Goal: Task Accomplishment & Management: Use online tool/utility

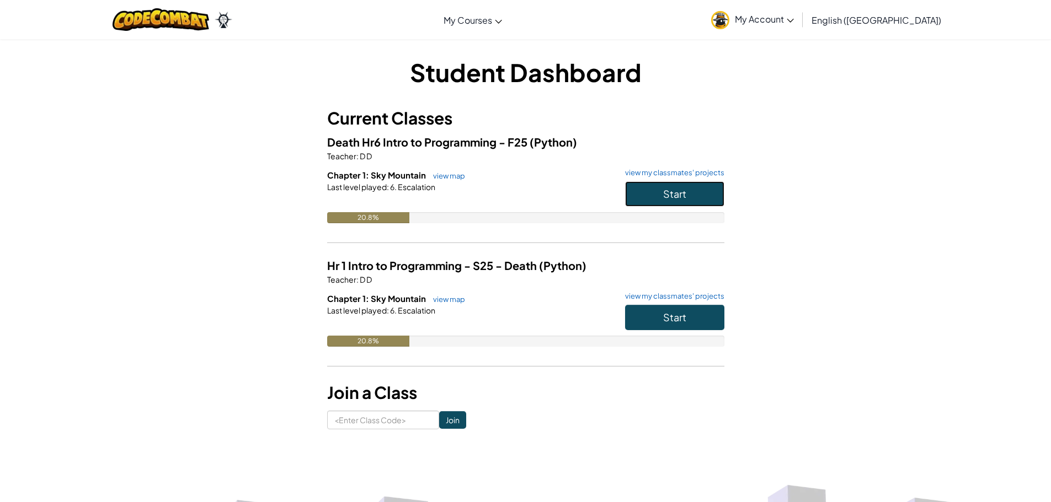
drag, startPoint x: 675, startPoint y: 195, endPoint x: 698, endPoint y: 186, distance: 24.8
click at [693, 190] on button "Start" at bounding box center [674, 193] width 99 height 25
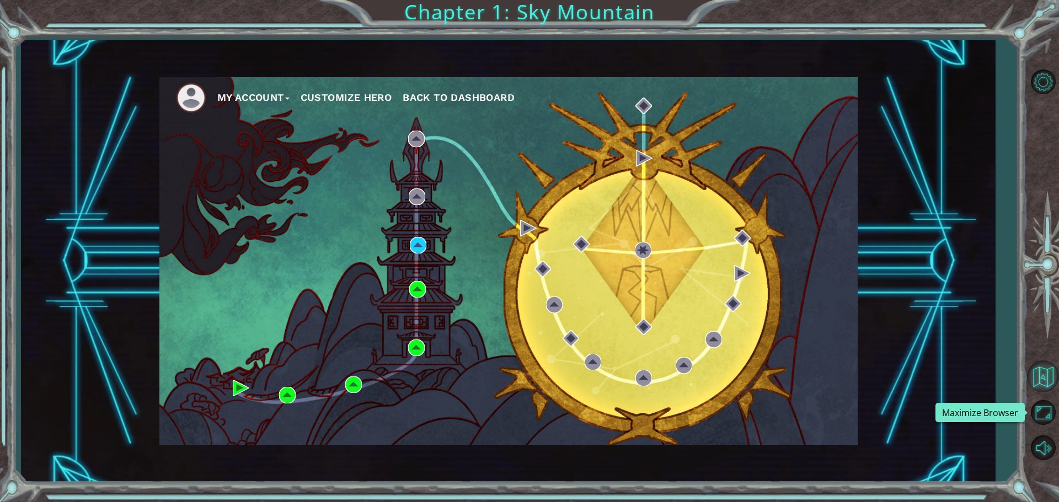
drag, startPoint x: 1058, startPoint y: 414, endPoint x: 1053, endPoint y: 475, distance: 60.9
click at [1050, 409] on button "Maximize Browser" at bounding box center [1043, 413] width 32 height 32
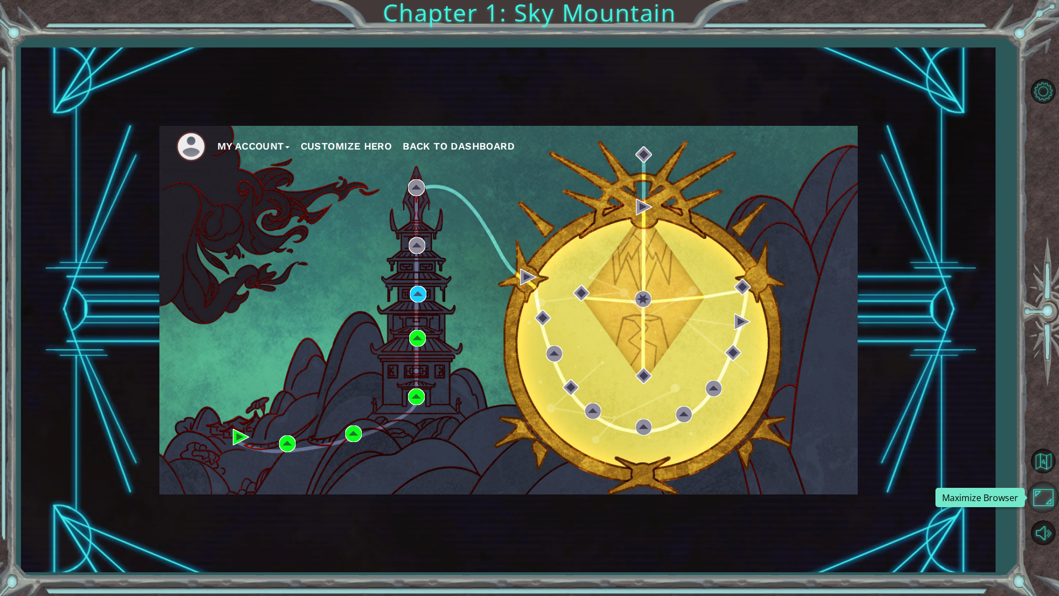
click at [1037, 493] on button "Maximize Browser" at bounding box center [1043, 497] width 32 height 32
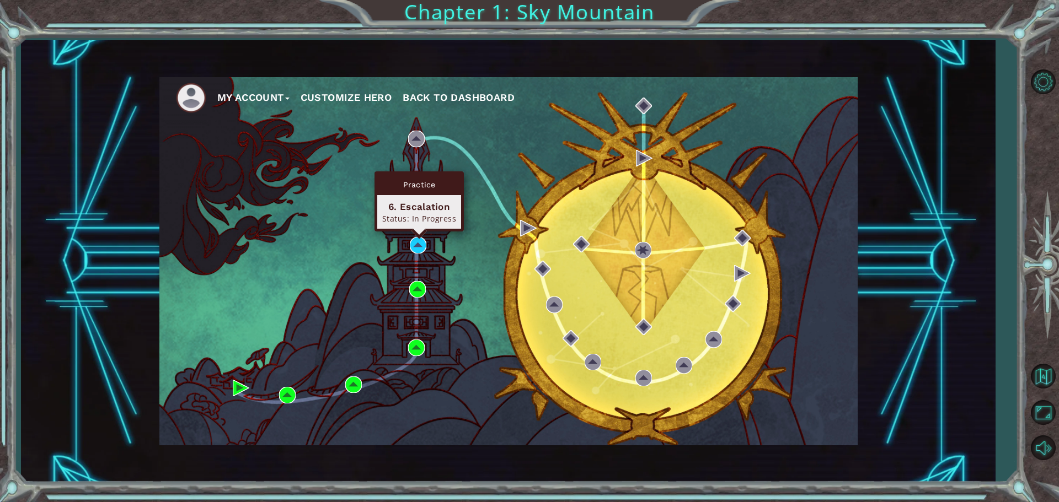
click at [413, 238] on div "My Account Customize Hero Back to Dashboard" at bounding box center [508, 261] width 698 height 368
click at [415, 239] on img at bounding box center [418, 245] width 17 height 17
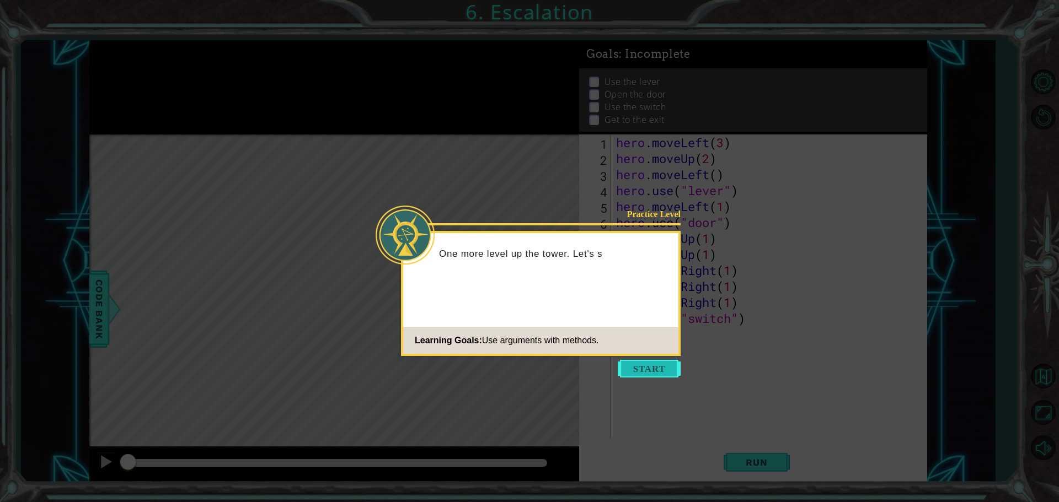
click at [640, 369] on button "Start" at bounding box center [649, 369] width 63 height 18
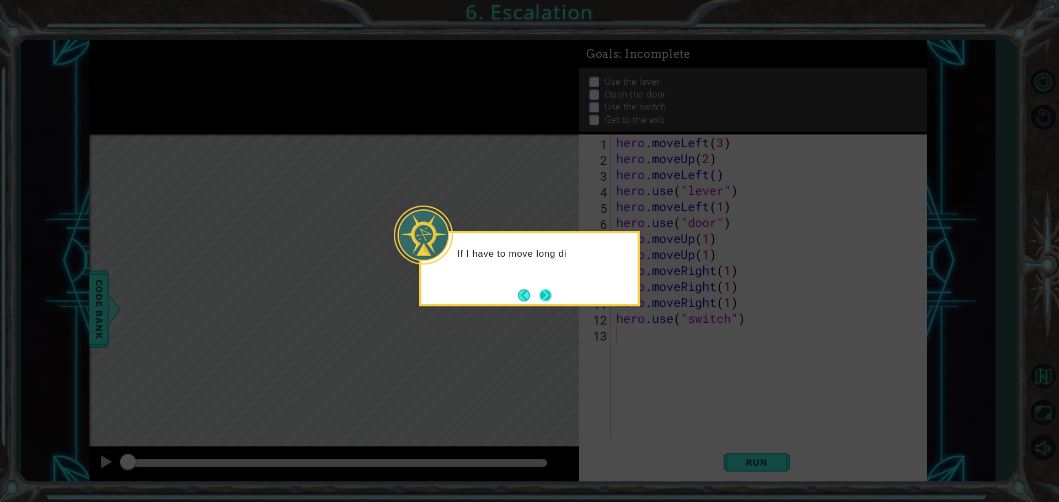
click at [547, 291] on button "Next" at bounding box center [545, 295] width 13 height 13
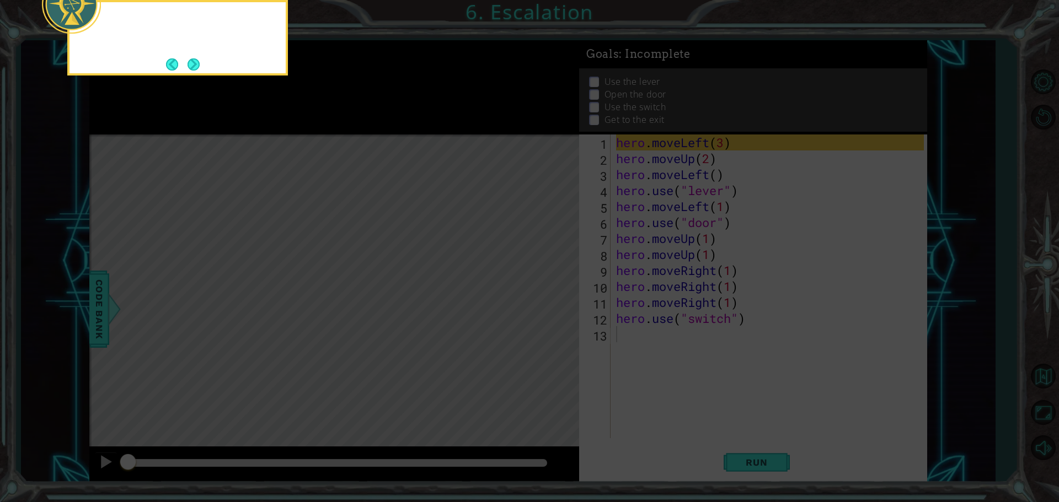
drag, startPoint x: 547, startPoint y: 291, endPoint x: 547, endPoint y: 301, distance: 9.9
click at [547, 291] on icon at bounding box center [529, 75] width 1059 height 854
drag, startPoint x: 188, startPoint y: 62, endPoint x: 194, endPoint y: 66, distance: 8.0
click at [190, 66] on button "Next" at bounding box center [194, 64] width 12 height 12
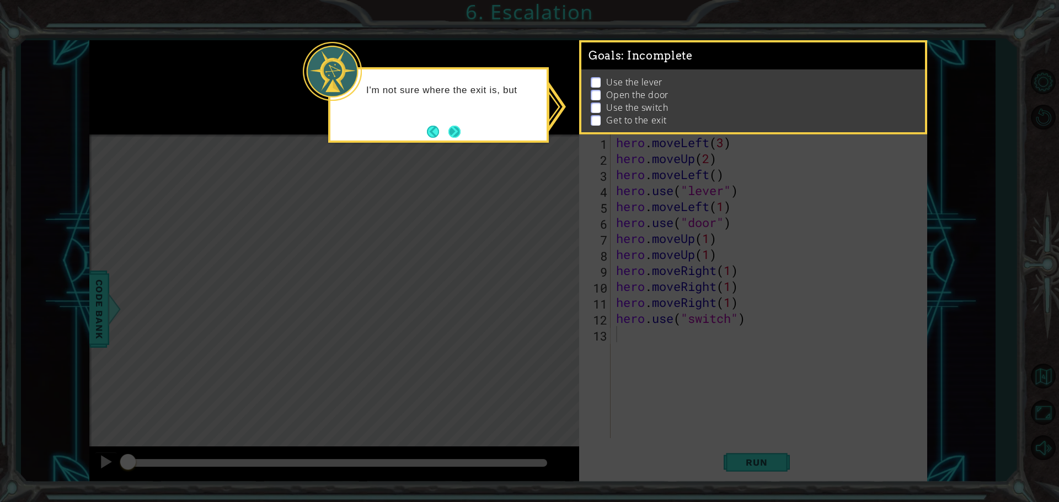
click at [459, 135] on button "Next" at bounding box center [454, 132] width 12 height 12
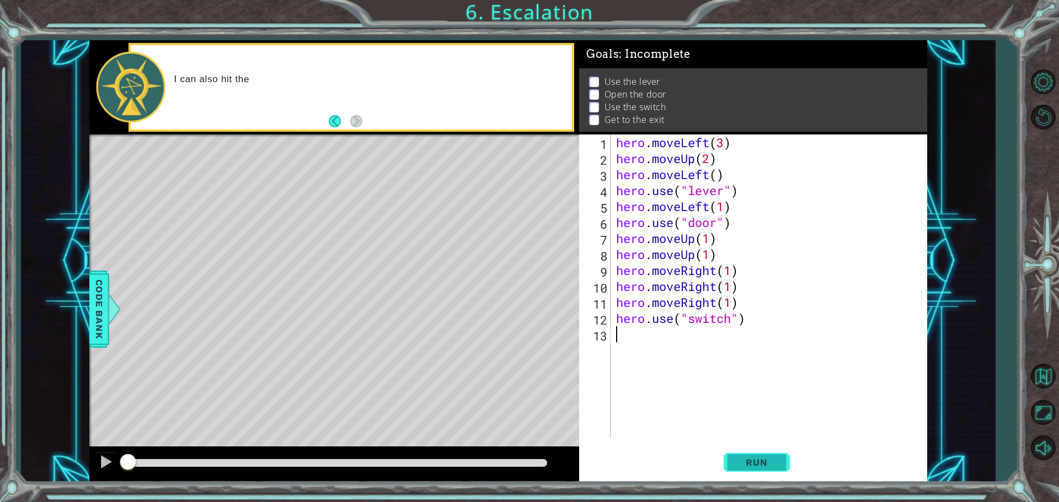
click at [772, 463] on span "Run" at bounding box center [757, 462] width 44 height 11
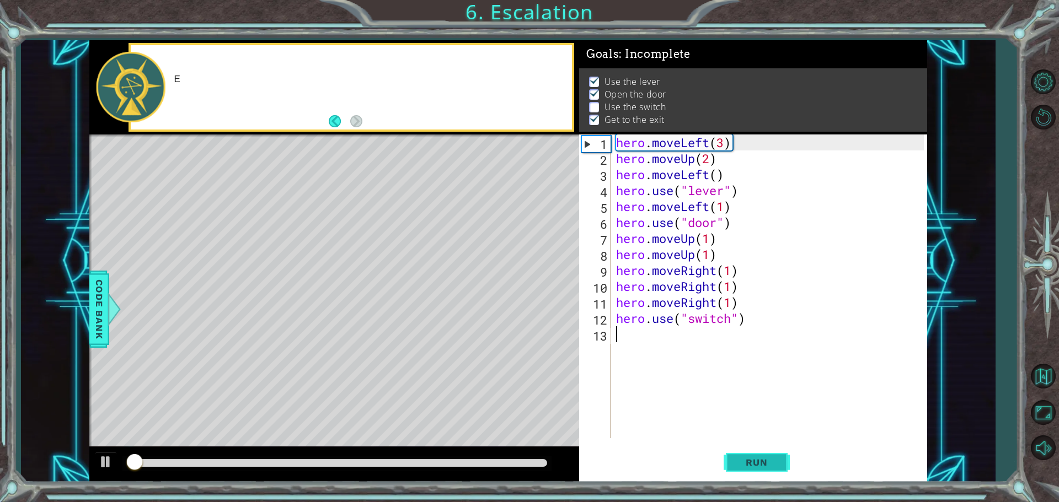
scroll to position [6, 0]
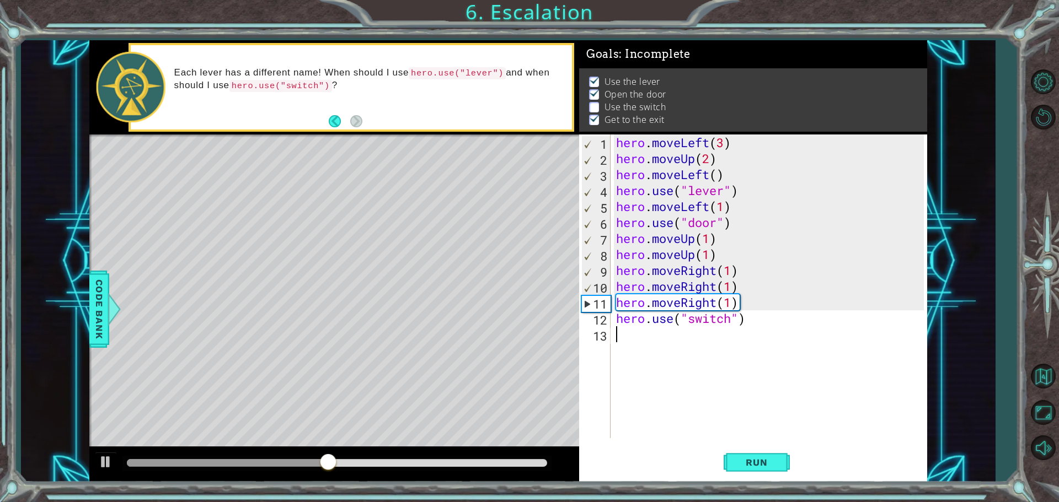
click at [736, 269] on div "hero . moveLeft ( 3 ) hero . moveUp ( 2 ) hero . moveLeft ( ) hero . use ( "lev…" at bounding box center [771, 303] width 315 height 336
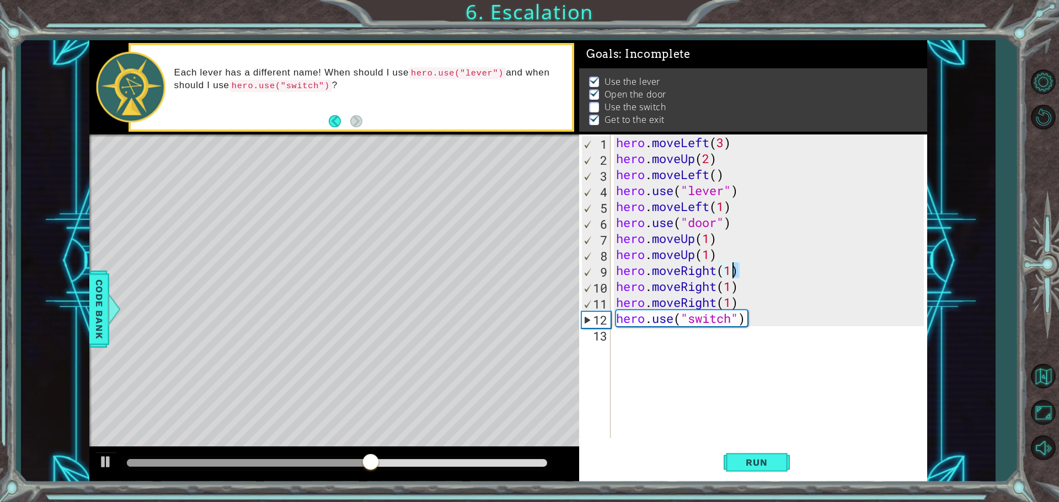
click at [743, 271] on div "hero . moveLeft ( 3 ) hero . moveUp ( 2 ) hero . moveLeft ( ) hero . use ( "lev…" at bounding box center [769, 287] width 310 height 304
click at [743, 270] on div "hero . moveLeft ( 3 ) hero . moveUp ( 2 ) hero . moveLeft ( ) hero . use ( "lev…" at bounding box center [771, 303] width 315 height 336
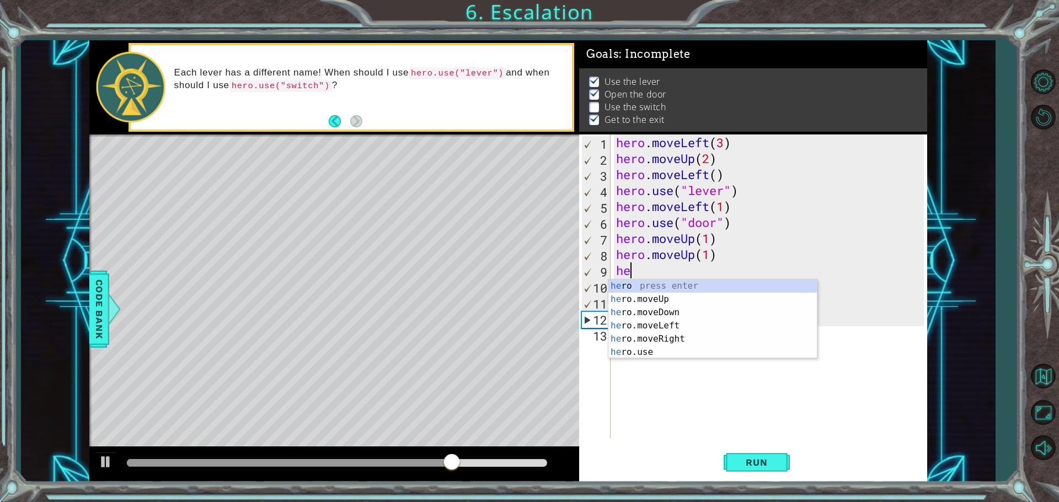
type textarea "h"
click at [666, 349] on div "h ero press enter h ero.moveUp press enter h ero.moveDown press enter h ero.mov…" at bounding box center [712, 333] width 208 height 106
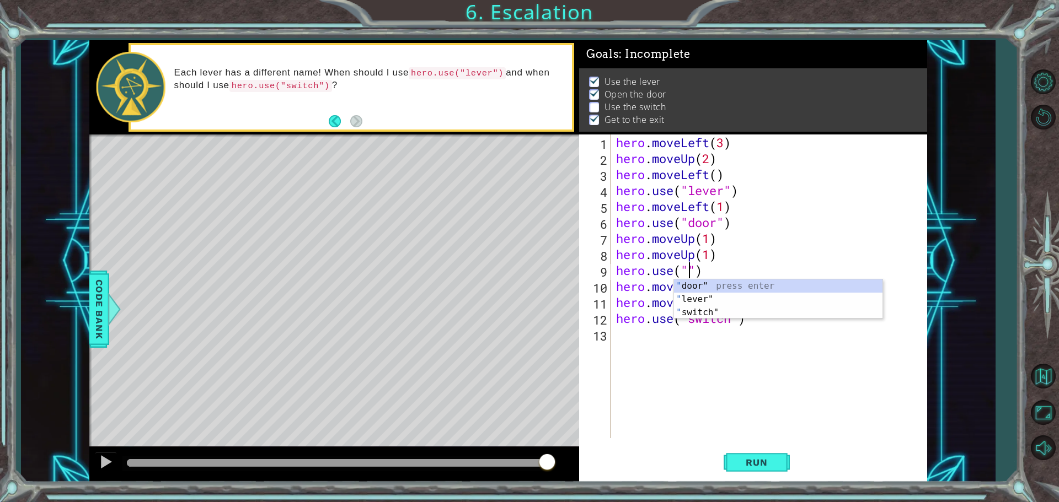
scroll to position [0, 3]
click at [708, 286] on div ""s witch" press enter" at bounding box center [778, 300] width 208 height 40
drag, startPoint x: 755, startPoint y: 461, endPoint x: 758, endPoint y: 442, distance: 18.5
click at [755, 459] on span "Run" at bounding box center [757, 462] width 44 height 11
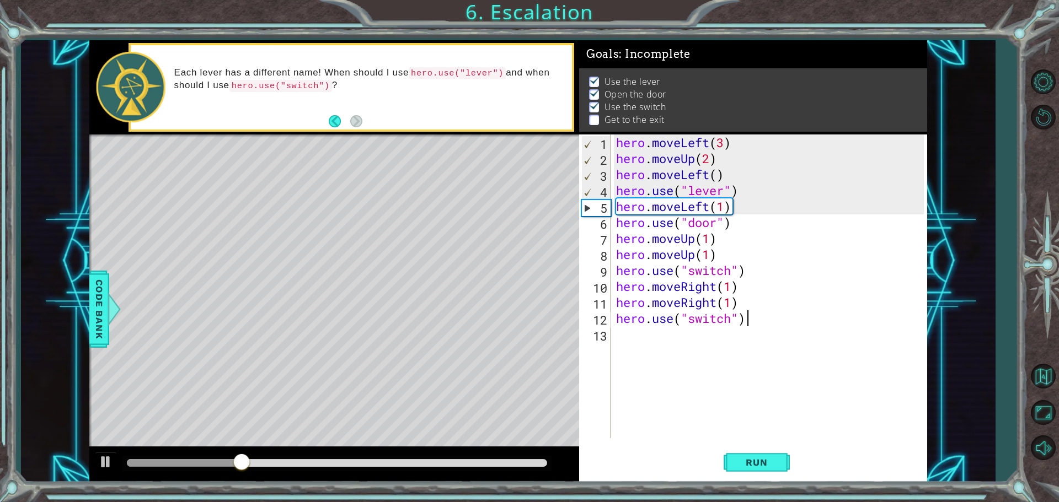
click at [749, 318] on div "hero . moveLeft ( 3 ) hero . moveUp ( 2 ) hero . moveLeft ( ) hero . use ( "lev…" at bounding box center [771, 303] width 315 height 336
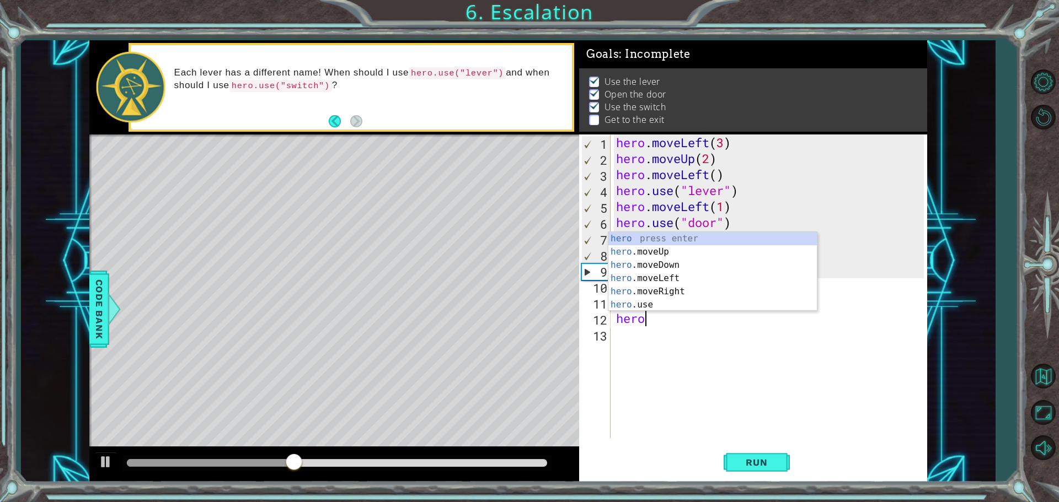
scroll to position [0, 1]
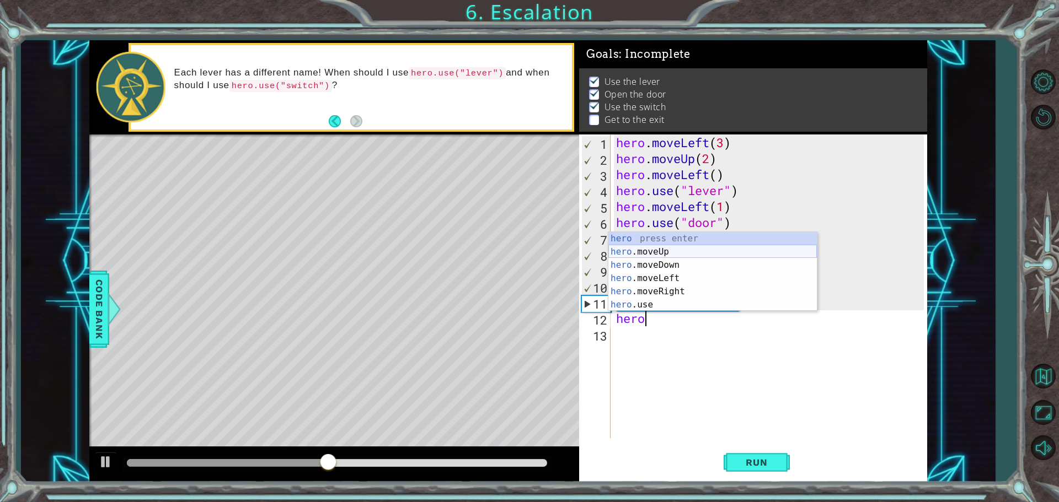
click at [671, 248] on div "hero press enter hero .moveUp press enter hero .moveDown press enter hero .move…" at bounding box center [712, 285] width 208 height 106
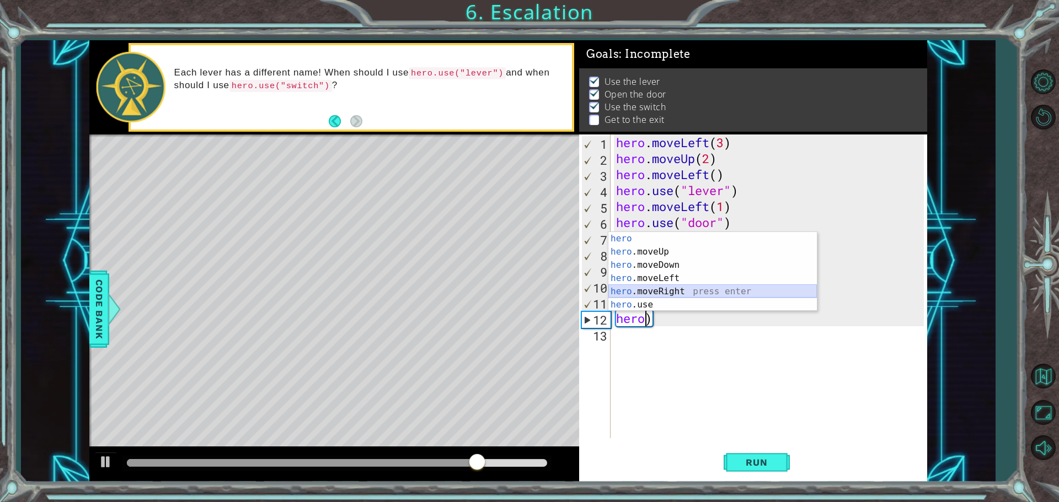
click at [671, 288] on div "hero press enter hero .moveUp press enter hero .moveDown press enter hero .move…" at bounding box center [712, 285] width 208 height 106
type textarea "hero.moveRight(1)"
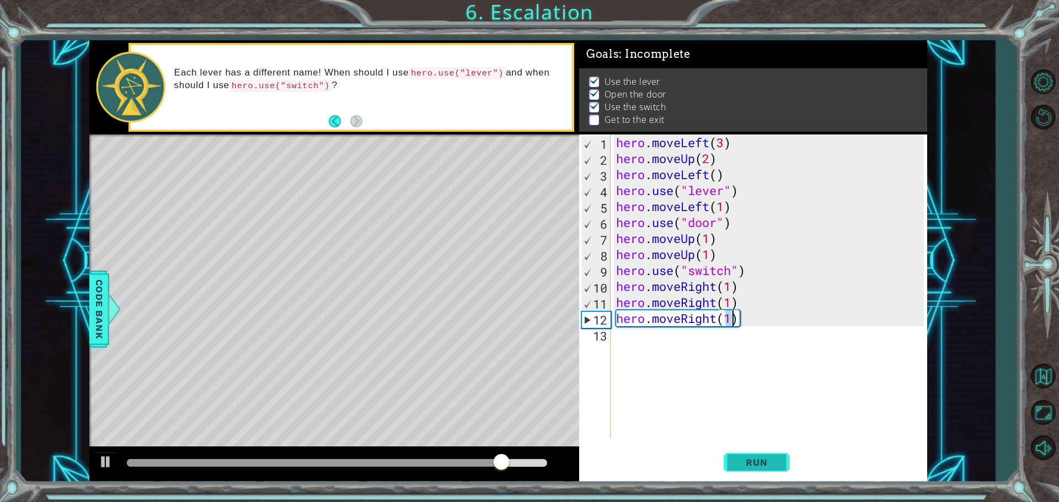
click at [765, 464] on span "Run" at bounding box center [757, 462] width 44 height 11
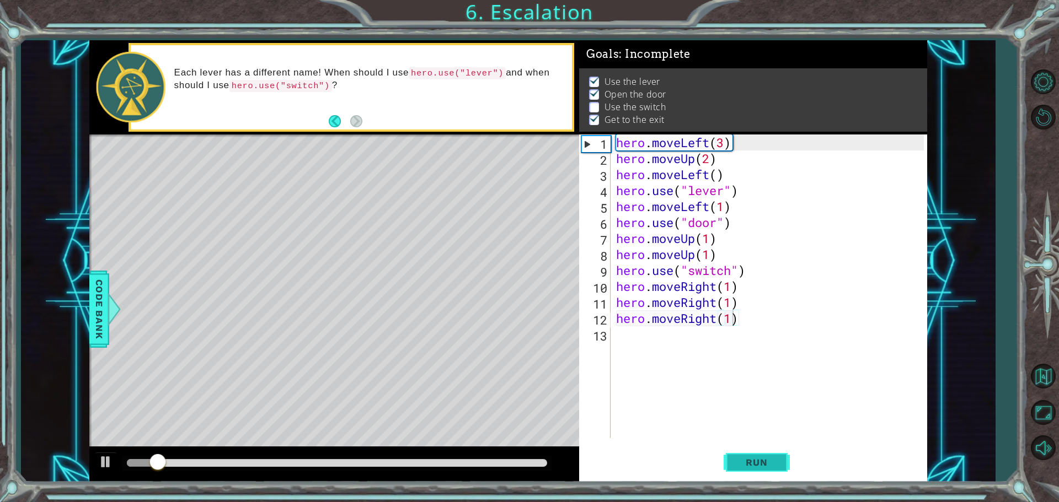
drag, startPoint x: 774, startPoint y: 459, endPoint x: 774, endPoint y: 452, distance: 6.6
click at [774, 456] on button "Run" at bounding box center [757, 462] width 66 height 35
click at [772, 452] on button "Run" at bounding box center [757, 462] width 66 height 35
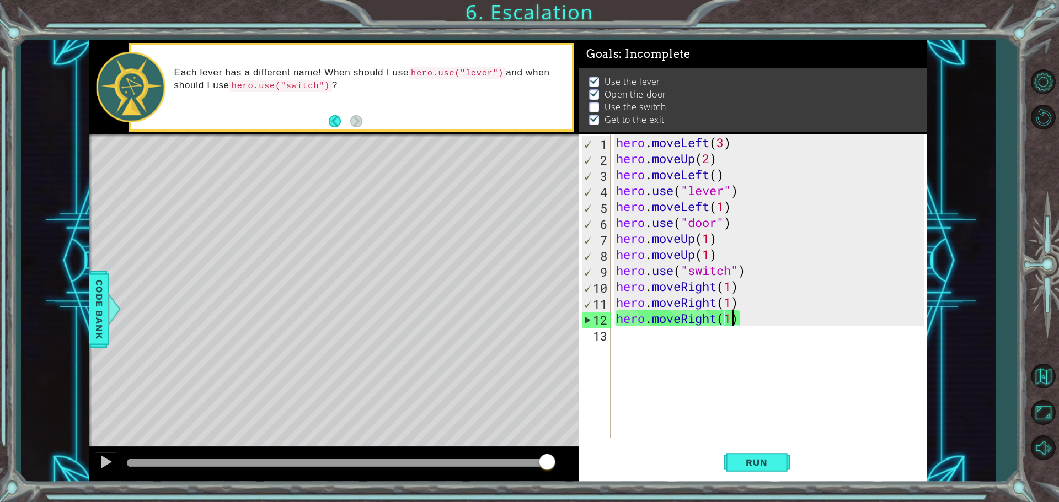
drag, startPoint x: 147, startPoint y: 465, endPoint x: 586, endPoint y: 521, distance: 442.6
click at [586, 502] on html "1 ההההההההההההההההההההההההההההההההההההההההההההההההההההההההההההההההההההההההההההה…" at bounding box center [529, 251] width 1059 height 502
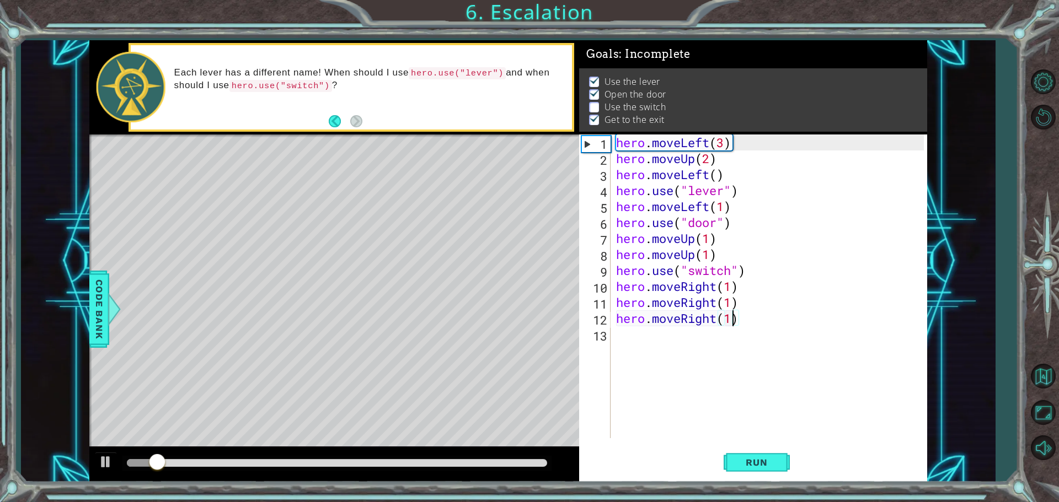
click at [628, 332] on div "hero . moveLeft ( 3 ) hero . moveUp ( 2 ) hero . moveLeft ( ) hero . use ( "lev…" at bounding box center [771, 303] width 315 height 336
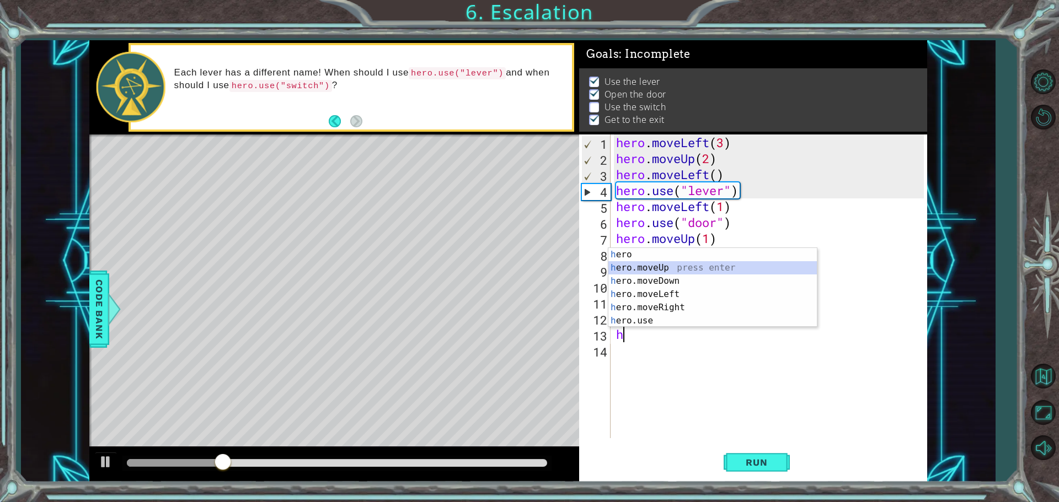
click at [650, 266] on div "h ero press enter h ero.moveUp press enter h ero.moveDown press enter h ero.mov…" at bounding box center [712, 301] width 208 height 106
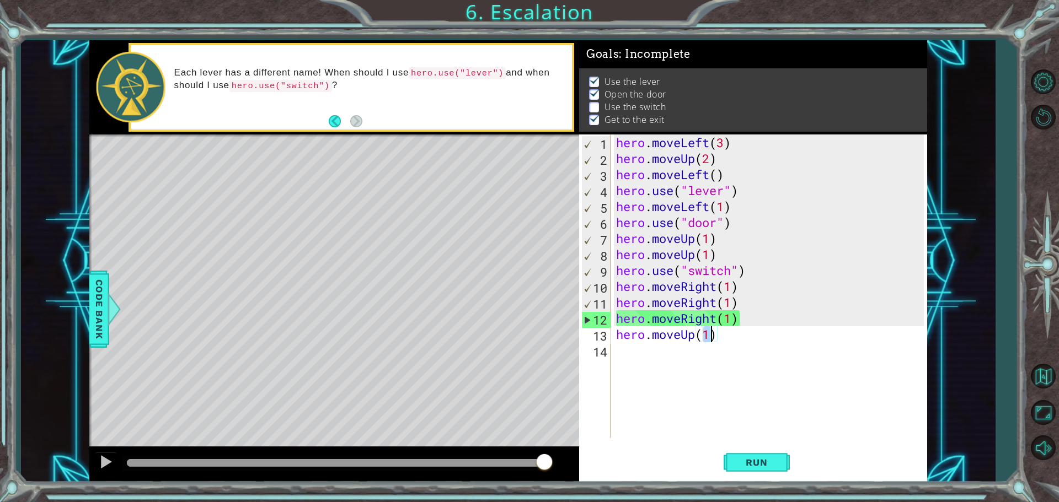
drag, startPoint x: 247, startPoint y: 462, endPoint x: 552, endPoint y: 525, distance: 311.4
click at [552, 502] on html "1 ההההההההההההההההההההההההההההההההההההההההההההההההההההההההההההההההההההההההההההה…" at bounding box center [529, 251] width 1059 height 502
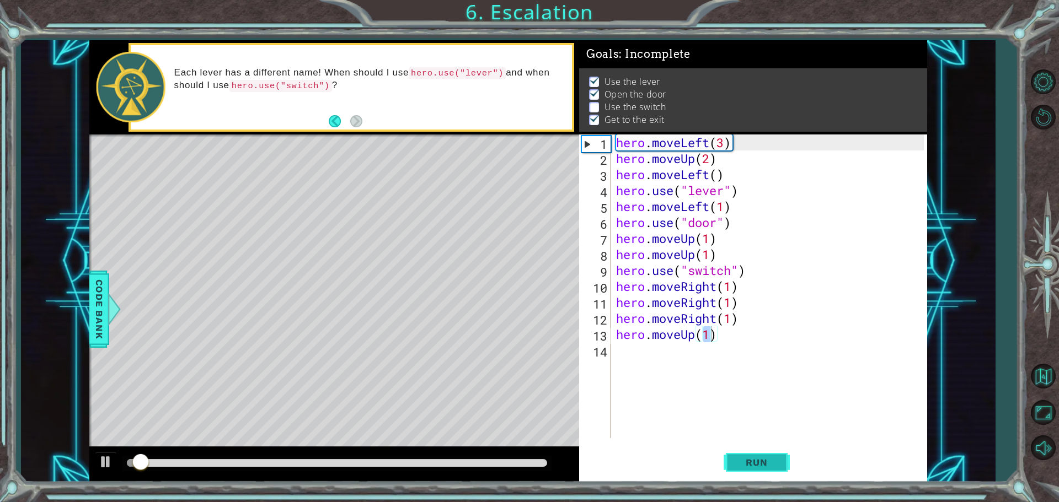
click at [761, 459] on span "Run" at bounding box center [757, 462] width 44 height 11
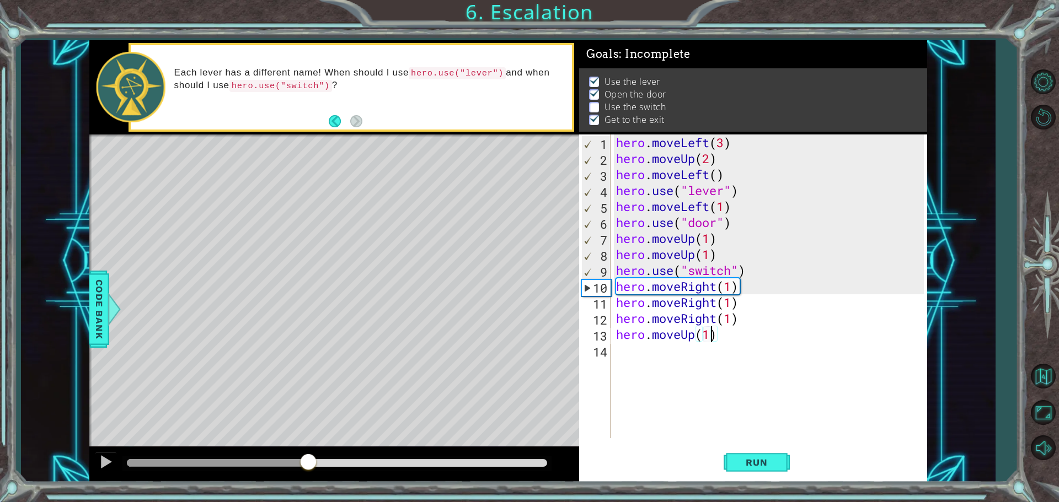
drag, startPoint x: 136, startPoint y: 461, endPoint x: 313, endPoint y: 520, distance: 186.6
click at [313, 502] on html "1 ההההההההההההההההההההההההההההההההההההההההההההההההההההההההההההההההההההההההההההה…" at bounding box center [529, 251] width 1059 height 502
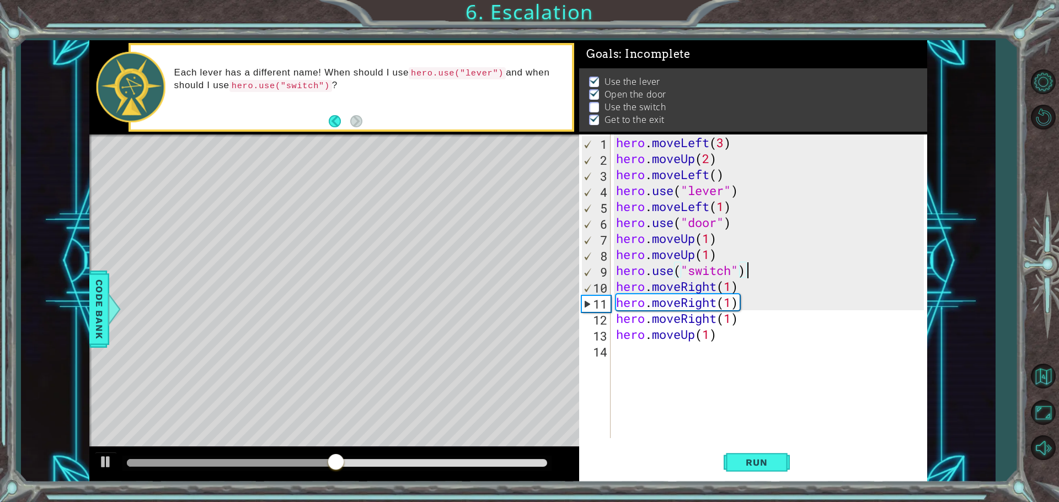
drag, startPoint x: 750, startPoint y: 275, endPoint x: 748, endPoint y: 288, distance: 13.3
click at [749, 276] on div "hero . moveLeft ( 3 ) hero . moveUp ( 2 ) hero . moveLeft ( ) hero . use ( "lev…" at bounding box center [771, 303] width 315 height 336
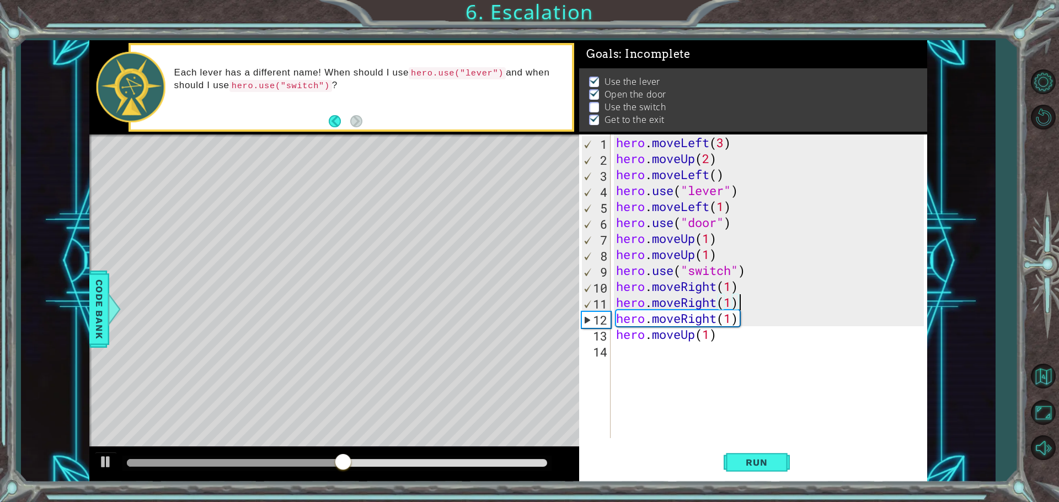
click at [744, 297] on div "hero . moveLeft ( 3 ) hero . moveUp ( 2 ) hero . moveLeft ( ) hero . use ( "lev…" at bounding box center [771, 303] width 315 height 336
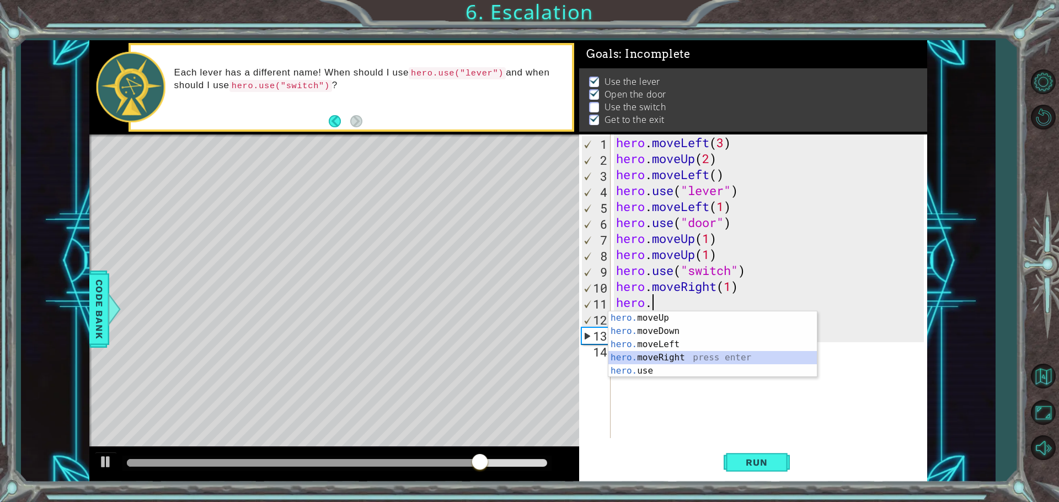
click at [700, 359] on div "hero. moveUp press enter hero. moveDown press enter hero. moveLeft press enter …" at bounding box center [712, 358] width 208 height 93
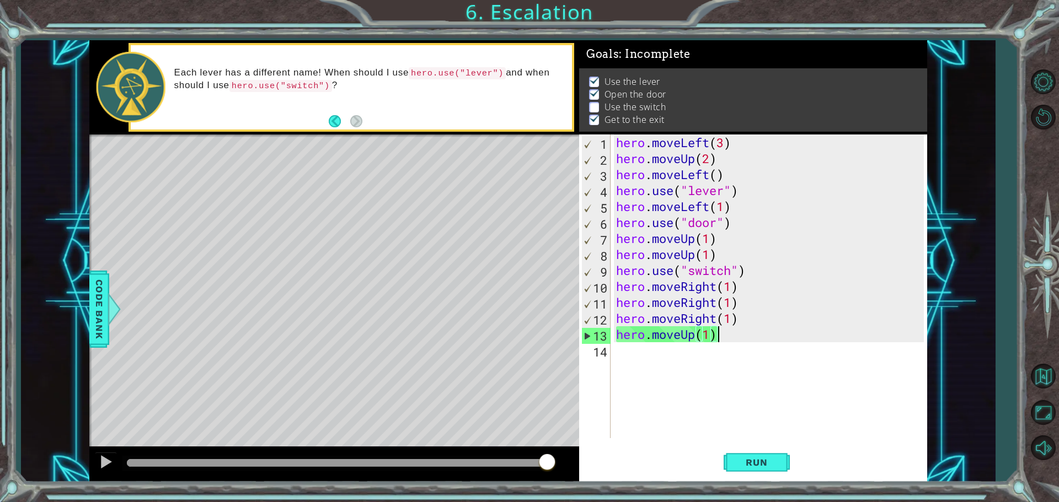
click at [721, 331] on div "hero . moveLeft ( 3 ) hero . moveUp ( 2 ) hero . moveLeft ( ) hero . use ( "lev…" at bounding box center [771, 303] width 315 height 336
click at [743, 267] on div "hero . moveLeft ( 3 ) hero . moveUp ( 2 ) hero . moveLeft ( ) hero . use ( "lev…" at bounding box center [771, 303] width 315 height 336
click at [745, 293] on div "hero . moveLeft ( 3 ) hero . moveUp ( 2 ) hero . moveLeft ( ) hero . use ( "lev…" at bounding box center [771, 303] width 315 height 336
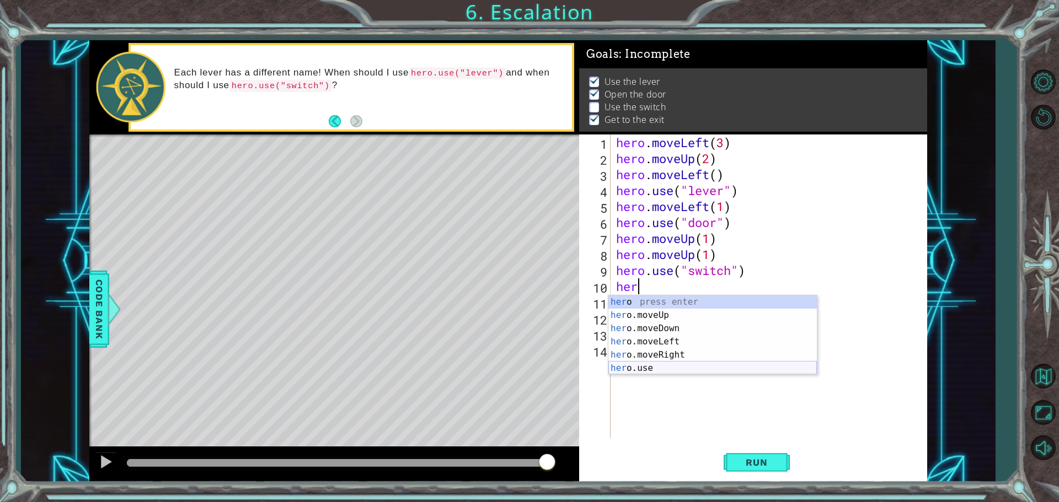
click at [646, 373] on div "her o press enter her o.moveUp press enter her o.moveDown press enter her o.mov…" at bounding box center [712, 349] width 208 height 106
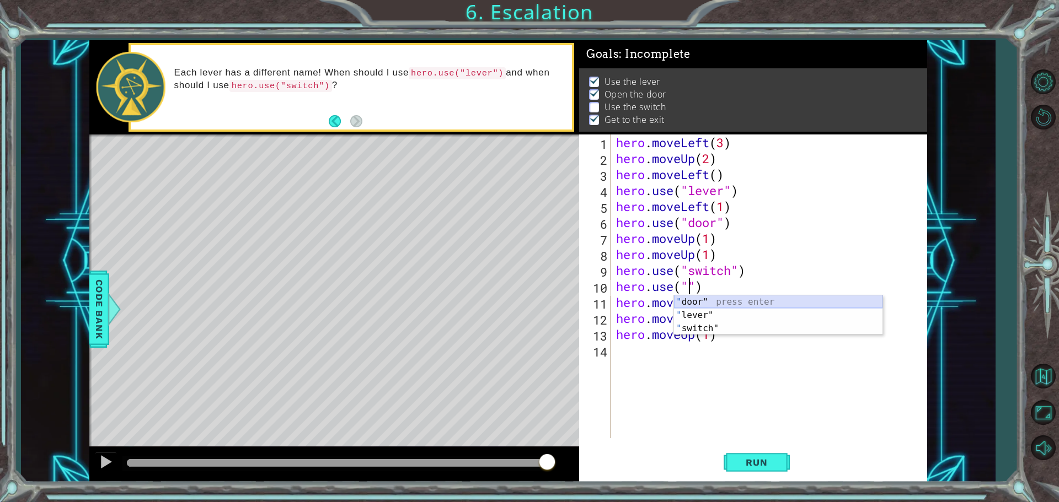
scroll to position [0, 3]
click at [699, 302] on div ""s witch" press enter" at bounding box center [778, 316] width 208 height 40
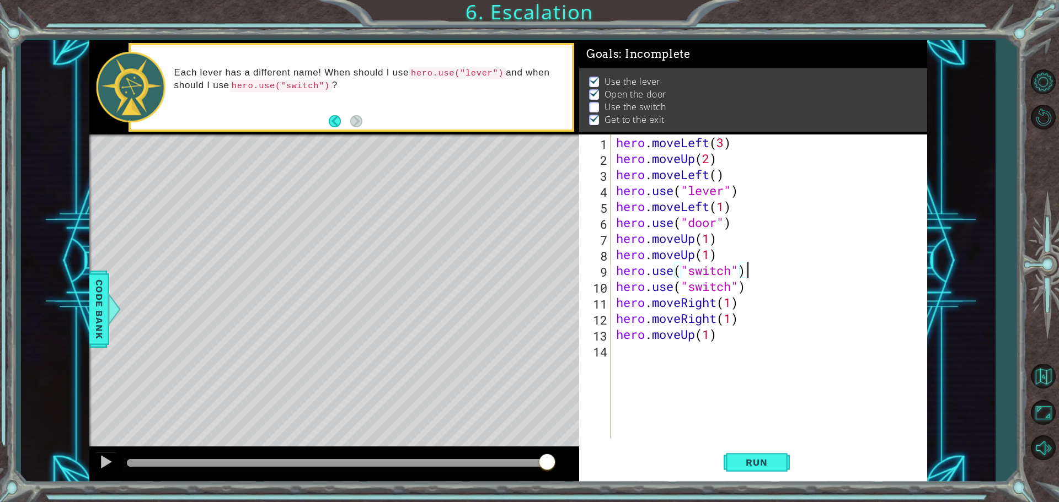
click at [744, 268] on div "hero . moveLeft ( 3 ) hero . moveUp ( 2 ) hero . moveLeft ( ) hero . use ( "lev…" at bounding box center [771, 303] width 315 height 336
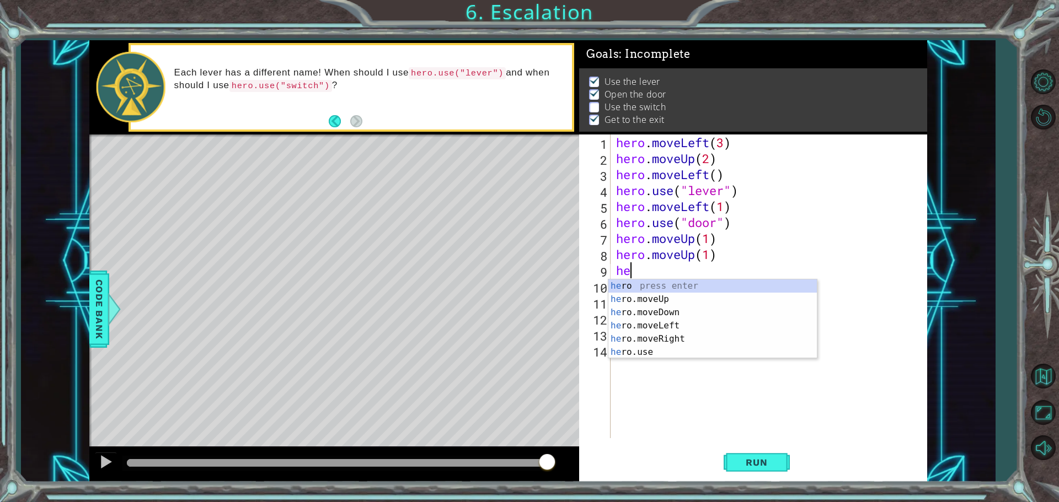
scroll to position [0, 0]
type textarea "h"
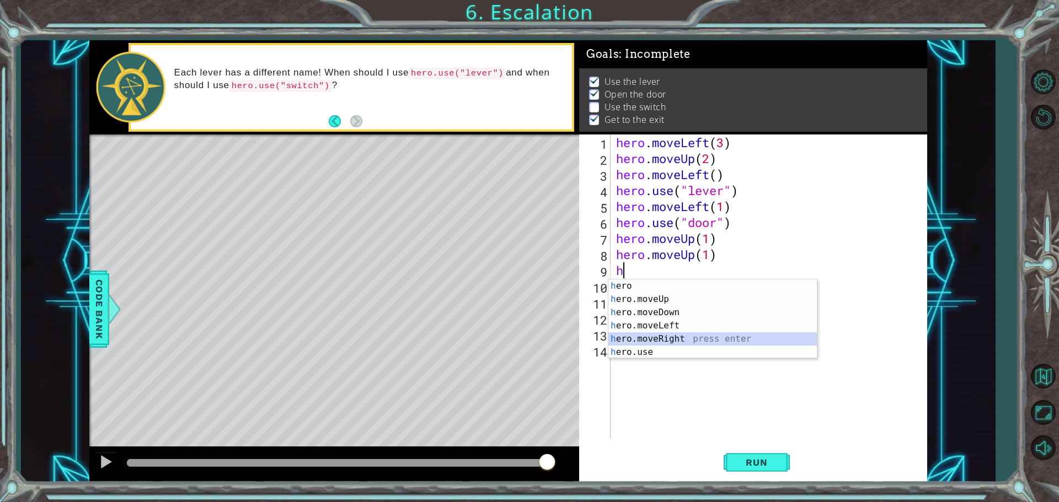
drag, startPoint x: 686, startPoint y: 335, endPoint x: 686, endPoint y: 374, distance: 38.6
click at [685, 336] on div "h ero press enter h ero.moveUp press enter h ero.moveDown press enter h ero.mov…" at bounding box center [712, 333] width 208 height 106
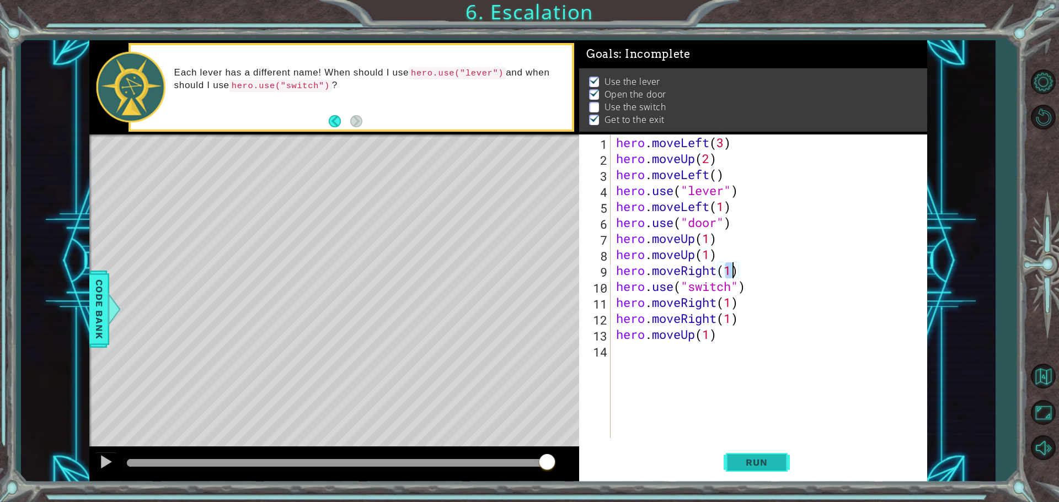
click at [770, 456] on button "Run" at bounding box center [757, 462] width 66 height 35
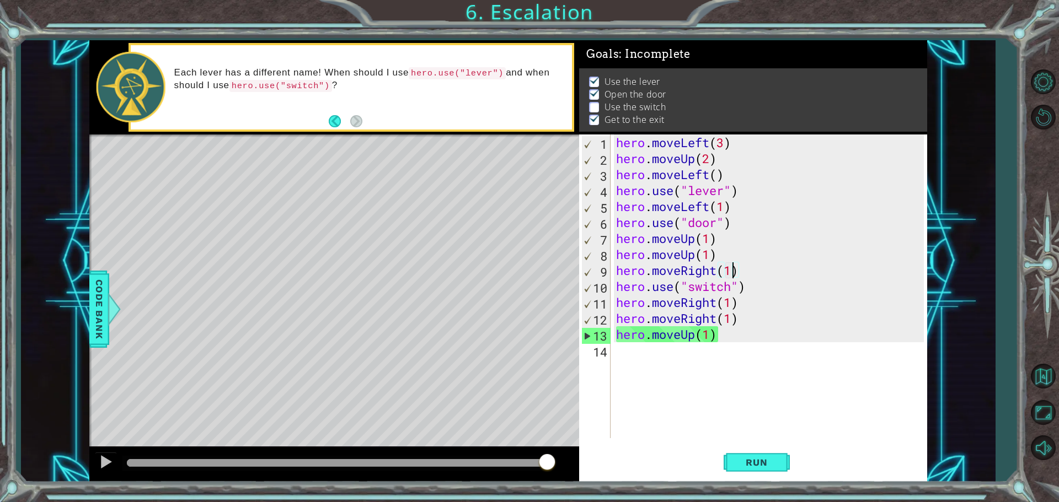
drag, startPoint x: 168, startPoint y: 462, endPoint x: 675, endPoint y: 350, distance: 518.6
click at [694, 356] on div "1 ההההההההההההההההההההההההההההההההההההההההההההההההההההההההההההההההההההההההההההה…" at bounding box center [508, 261] width 838 height 442
click at [743, 287] on div "hero . moveLeft ( 3 ) hero . moveUp ( 2 ) hero . moveLeft ( ) hero . use ( "lev…" at bounding box center [771, 303] width 315 height 336
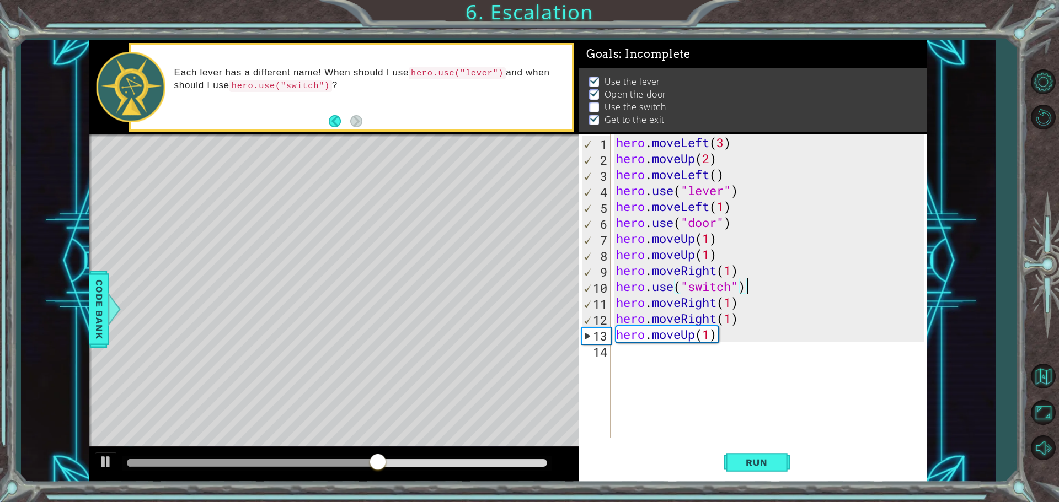
click at [746, 290] on div "hero . moveLeft ( 3 ) hero . moveUp ( 2 ) hero . moveLeft ( ) hero . use ( "lev…" at bounding box center [771, 303] width 315 height 336
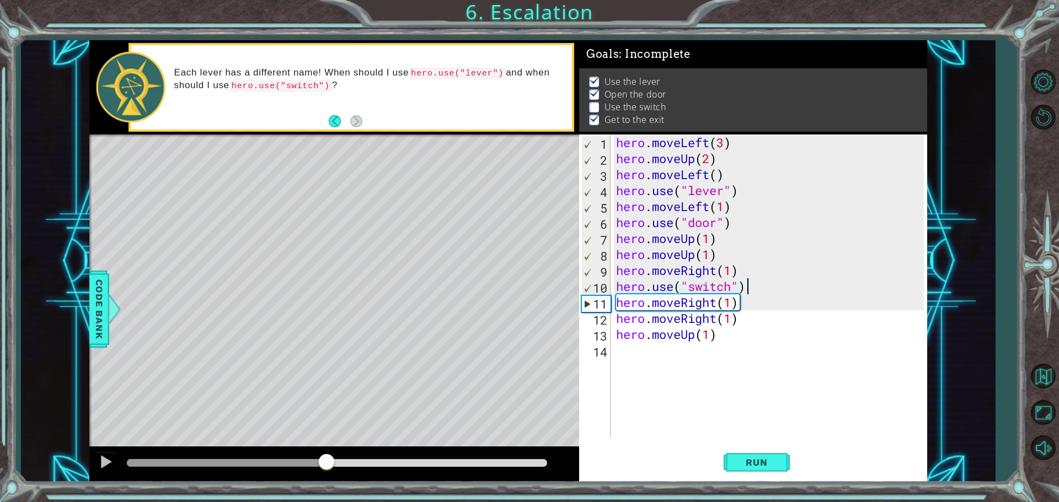
drag, startPoint x: 411, startPoint y: 464, endPoint x: 327, endPoint y: 467, distance: 83.9
click at [327, 467] on div at bounding box center [327, 463] width 20 height 20
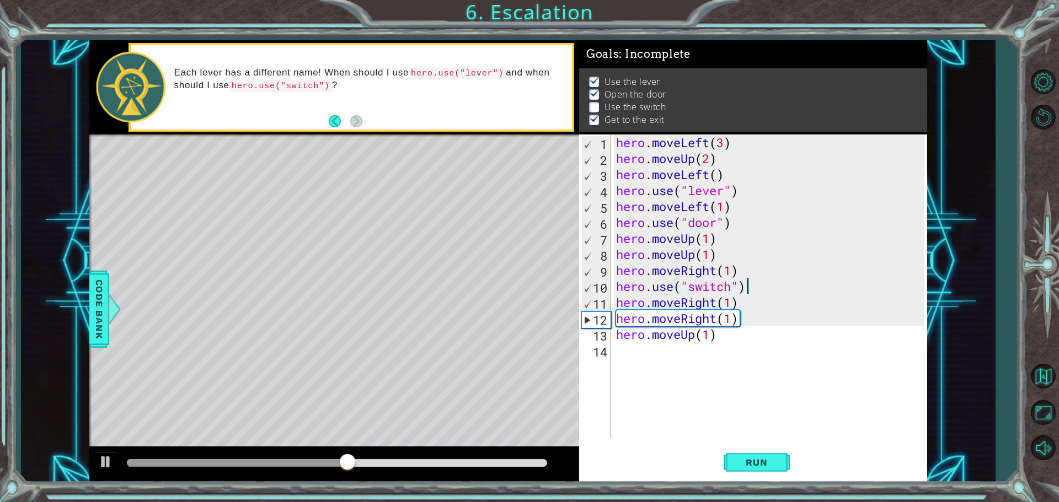
click at [742, 303] on div "hero . moveLeft ( 3 ) hero . moveUp ( 2 ) hero . moveLeft ( ) hero . use ( "lev…" at bounding box center [771, 303] width 315 height 336
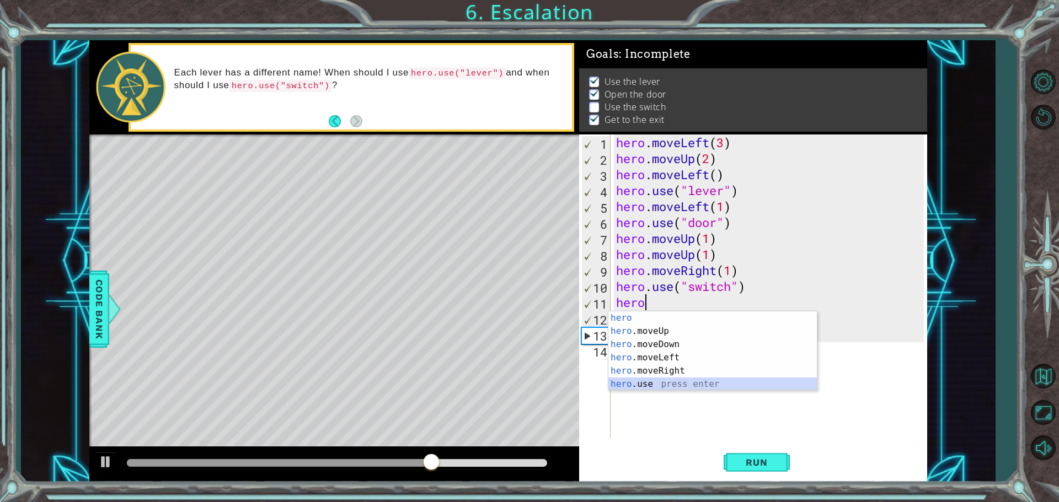
drag, startPoint x: 743, startPoint y: 384, endPoint x: 761, endPoint y: 371, distance: 21.6
click at [744, 384] on div "hero press enter hero .moveUp press enter hero .moveDown press enter hero .move…" at bounding box center [712, 365] width 208 height 106
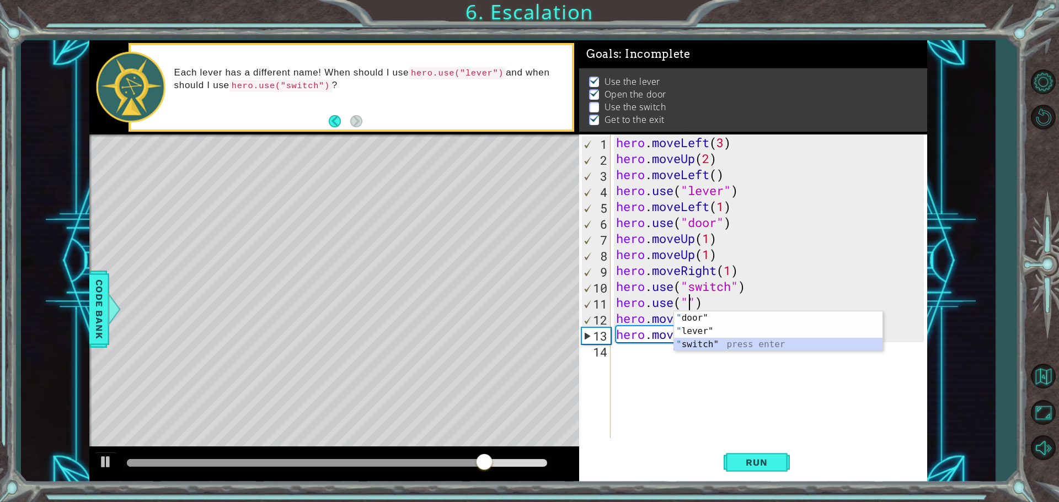
click at [735, 345] on div "" door" press enter " lever" press enter " switch" press enter" at bounding box center [778, 345] width 208 height 66
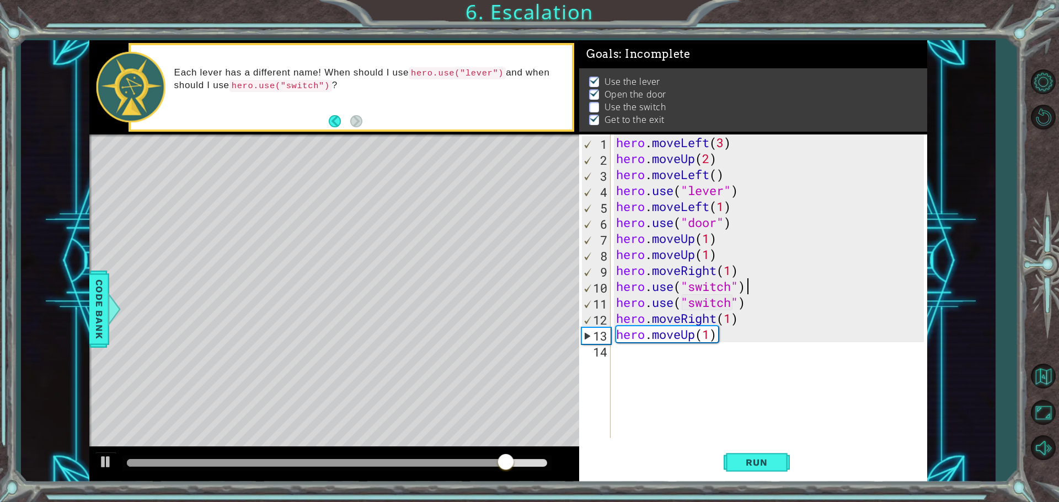
click at [757, 286] on div "hero . moveLeft ( 3 ) hero . moveUp ( 2 ) hero . moveLeft ( ) hero . use ( "lev…" at bounding box center [771, 303] width 315 height 336
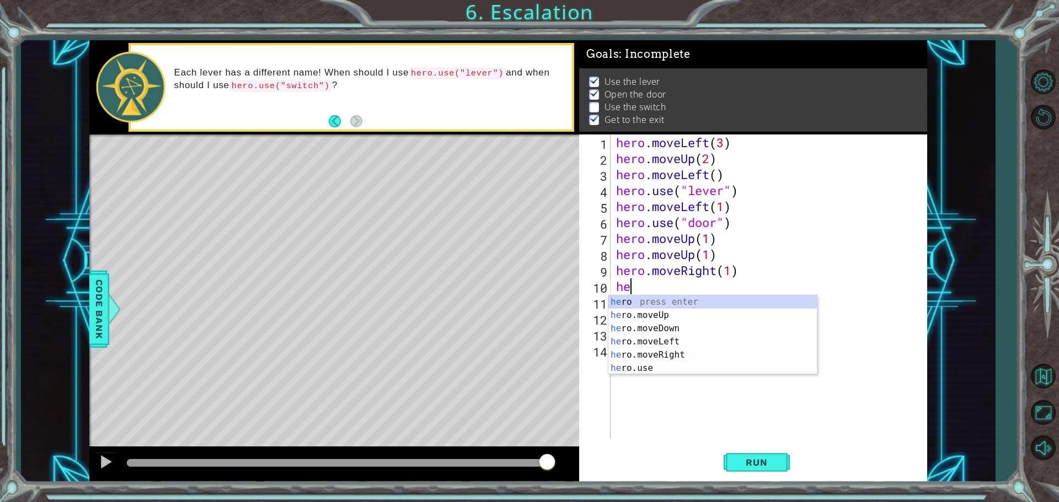
type textarea "h"
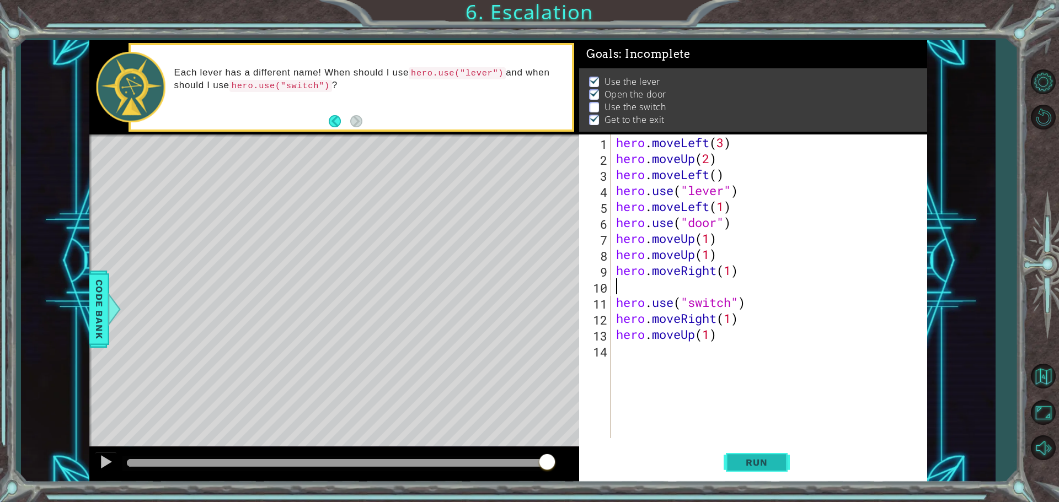
click at [734, 452] on button "Run" at bounding box center [757, 462] width 66 height 35
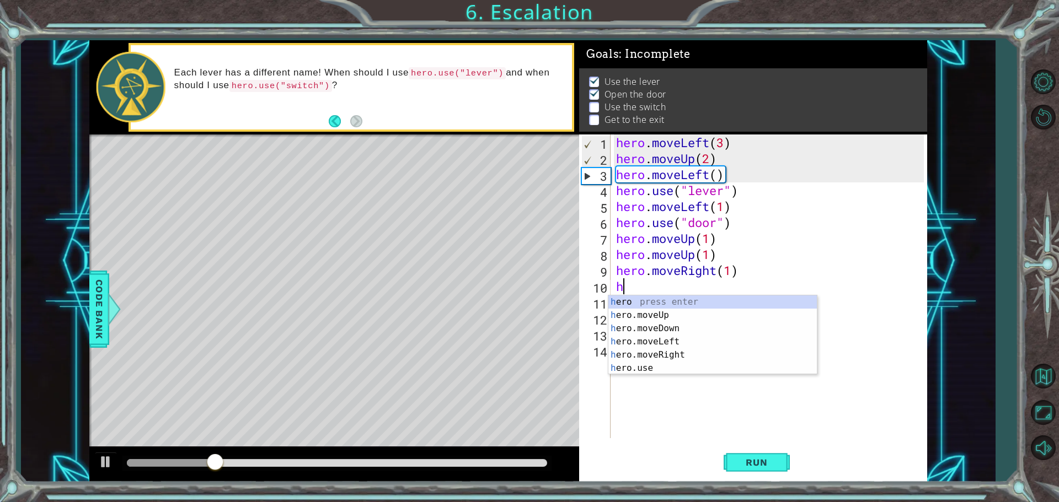
click at [836, 275] on div "hero . moveLeft ( 3 ) hero . moveUp ( 2 ) hero . moveLeft ( ) hero . use ( "lev…" at bounding box center [771, 303] width 315 height 336
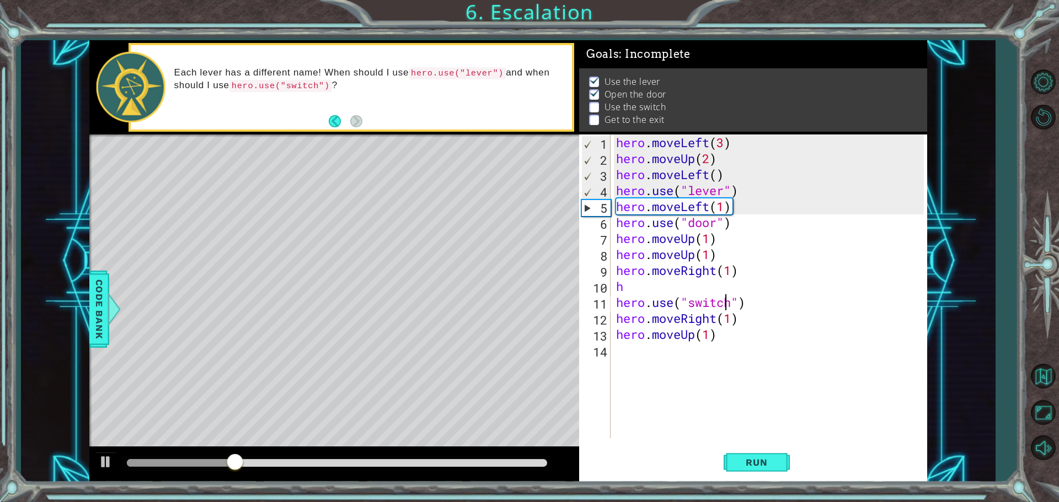
click at [726, 295] on div "hero . moveLeft ( 3 ) hero . moveUp ( 2 ) hero . moveLeft ( ) hero . use ( "lev…" at bounding box center [771, 303] width 315 height 336
click at [629, 283] on div "hero . moveLeft ( 3 ) hero . moveUp ( 2 ) hero . moveLeft ( ) hero . use ( "lev…" at bounding box center [771, 303] width 315 height 336
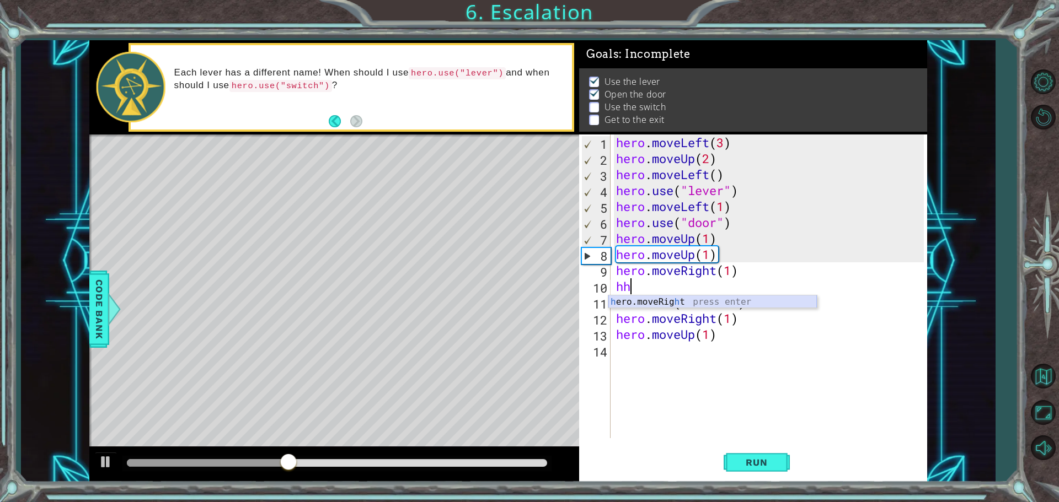
click at [667, 301] on div "h ero.moveRig h t press enter" at bounding box center [712, 316] width 208 height 40
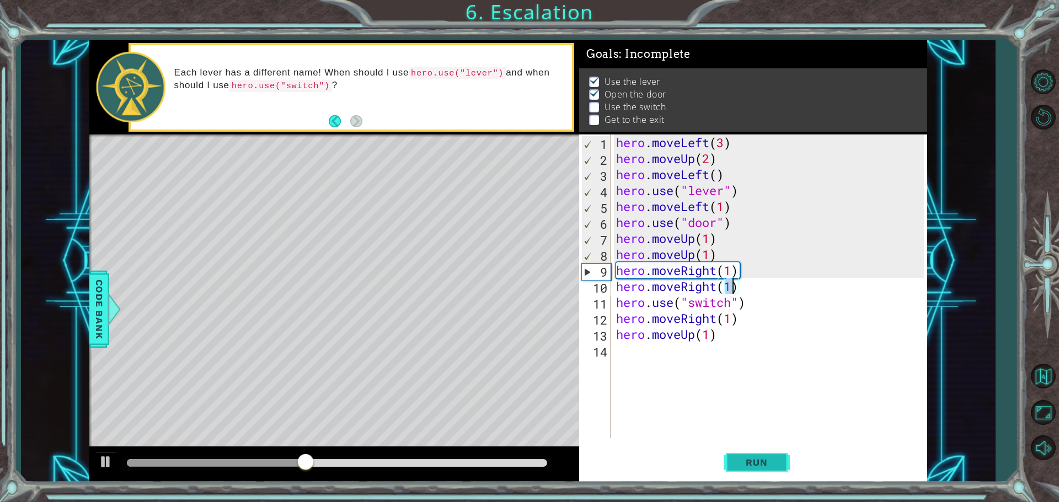
type textarea "hero.moveRight(1)"
click at [764, 459] on span "Run" at bounding box center [757, 462] width 44 height 11
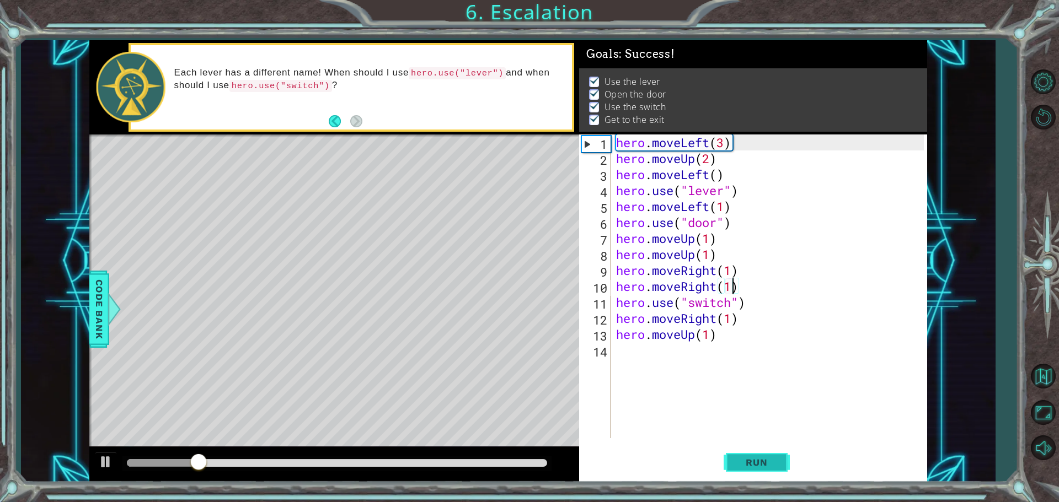
click at [763, 461] on span "Run" at bounding box center [757, 462] width 44 height 11
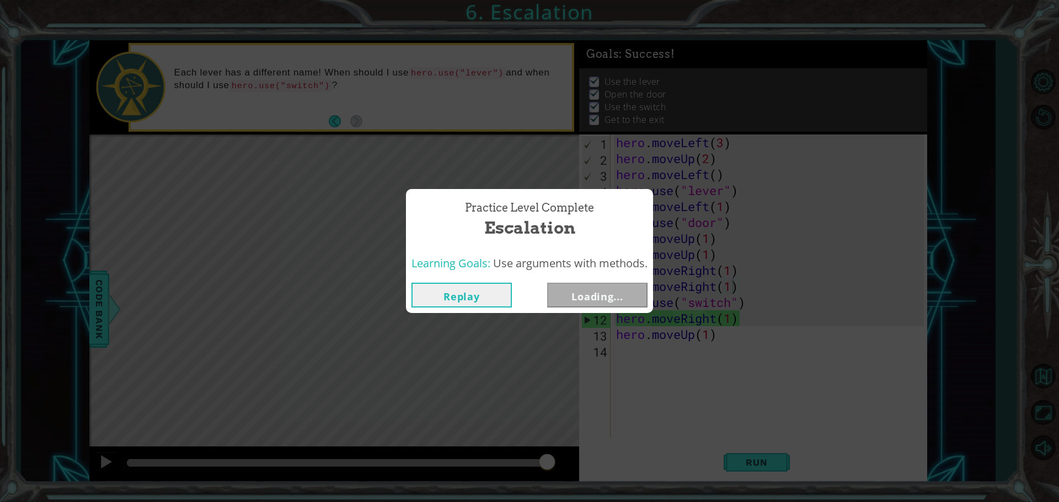
drag, startPoint x: 158, startPoint y: 464, endPoint x: 661, endPoint y: 523, distance: 506.5
click at [661, 502] on html "1 ההההההההההההההההההההההההההההההההההההההההההההההההההההההההההההההההההההההההההההה…" at bounding box center [529, 251] width 1059 height 502
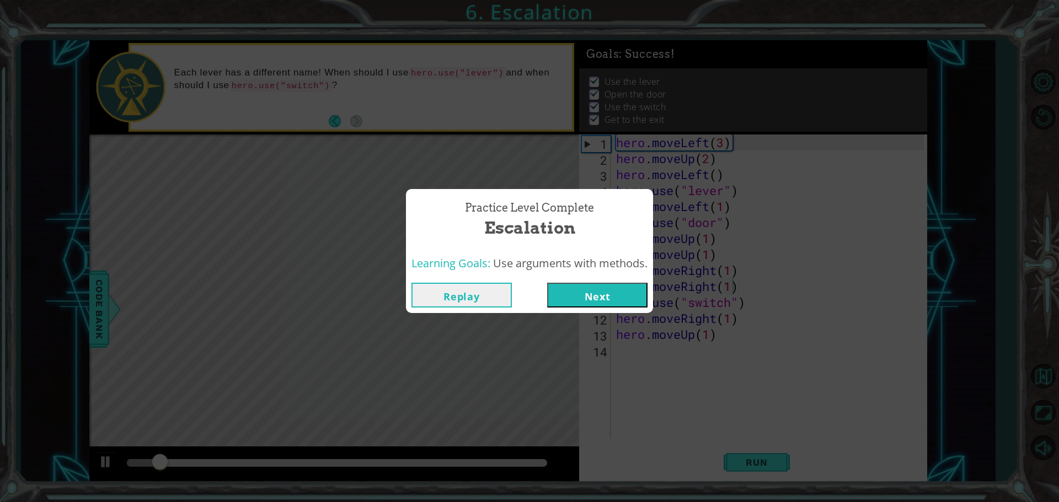
click at [618, 297] on button "Next" at bounding box center [597, 295] width 100 height 25
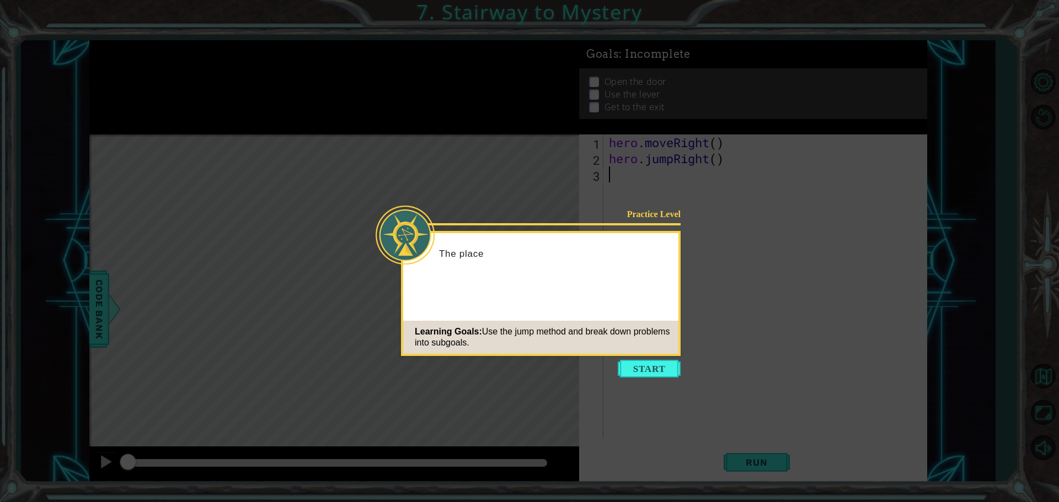
click at [648, 368] on button "Start" at bounding box center [649, 369] width 63 height 18
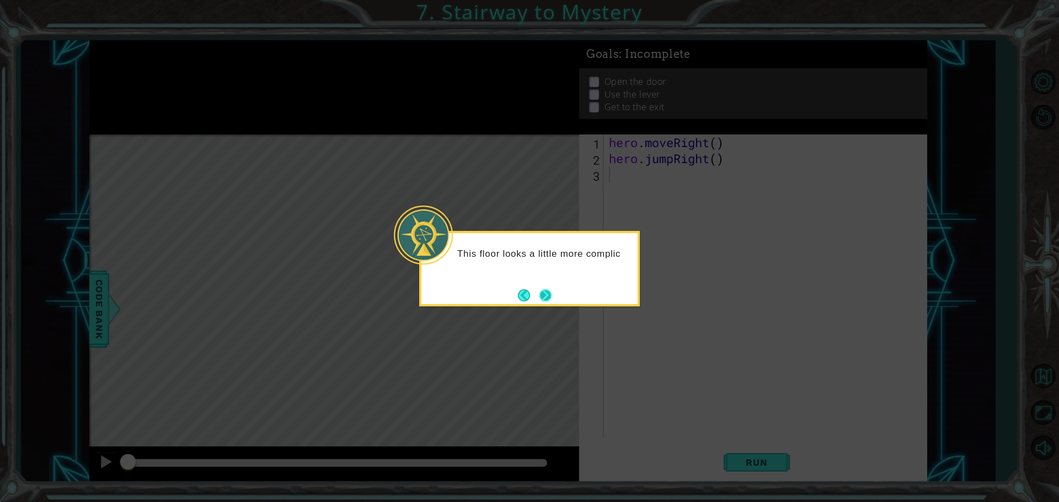
click at [542, 294] on button "Next" at bounding box center [545, 296] width 12 height 12
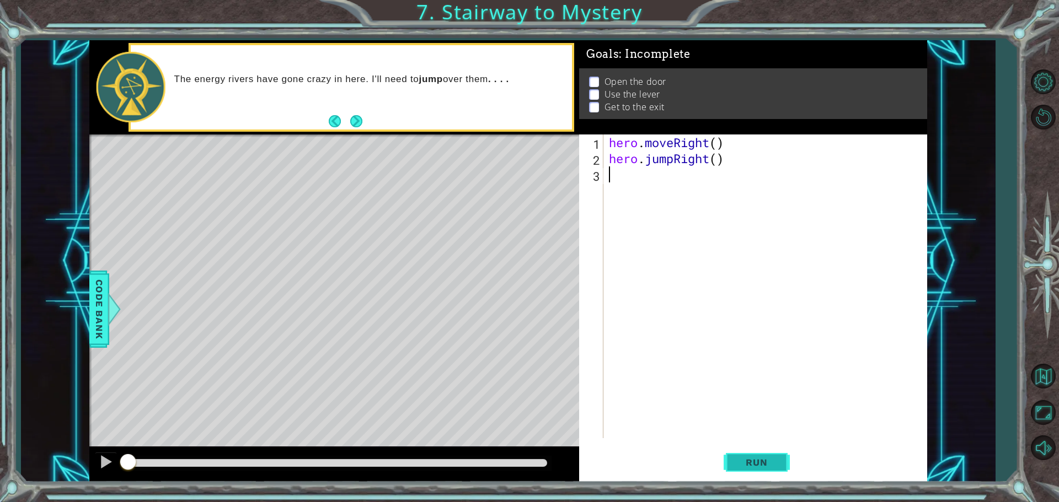
click at [771, 462] on span "Run" at bounding box center [757, 462] width 44 height 11
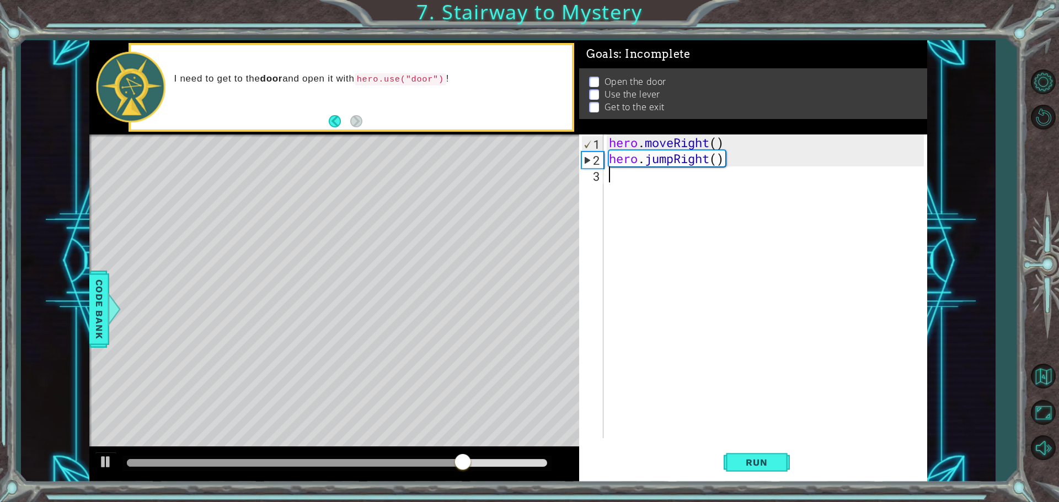
type textarea "h"
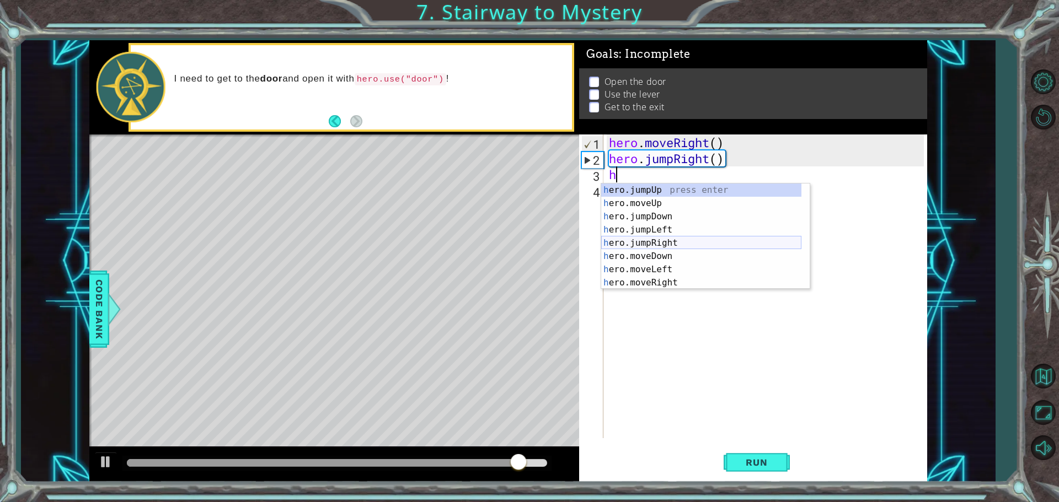
click at [668, 242] on div "h ero.jumpUp press enter h ero.moveUp press enter h ero.jumpDown press enter h …" at bounding box center [701, 250] width 200 height 132
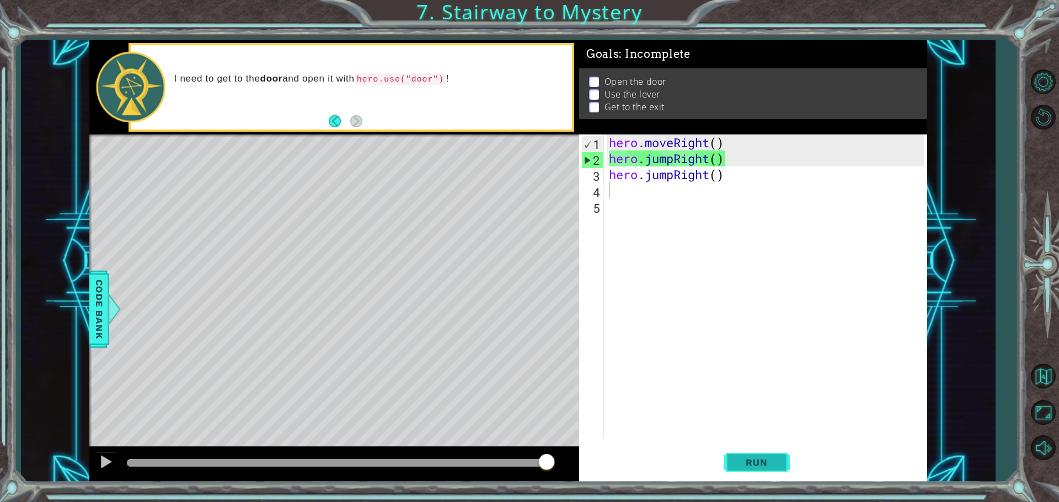
click at [758, 459] on button "Run" at bounding box center [757, 462] width 66 height 35
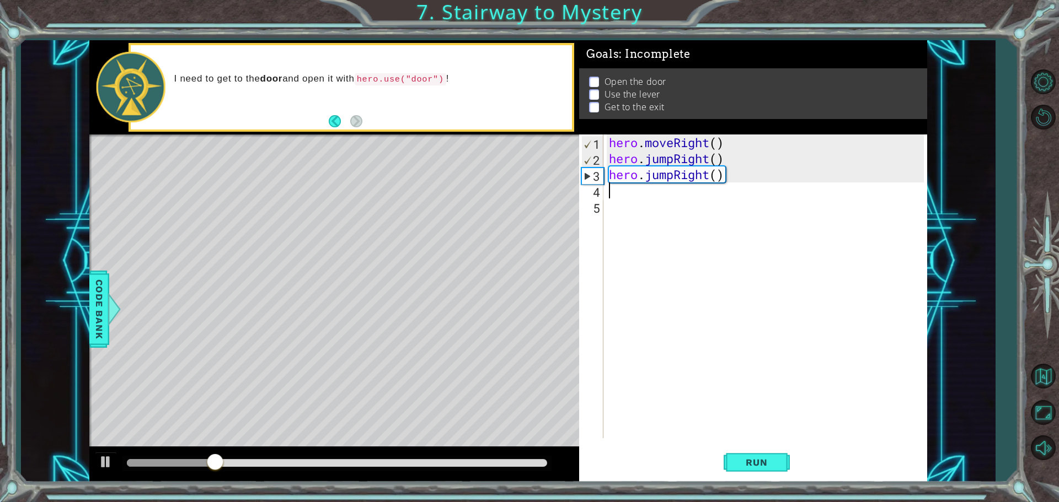
click at [627, 198] on div "hero . moveRight ( ) hero . jumpRight ( ) hero . jumpRight ( )" at bounding box center [768, 303] width 323 height 336
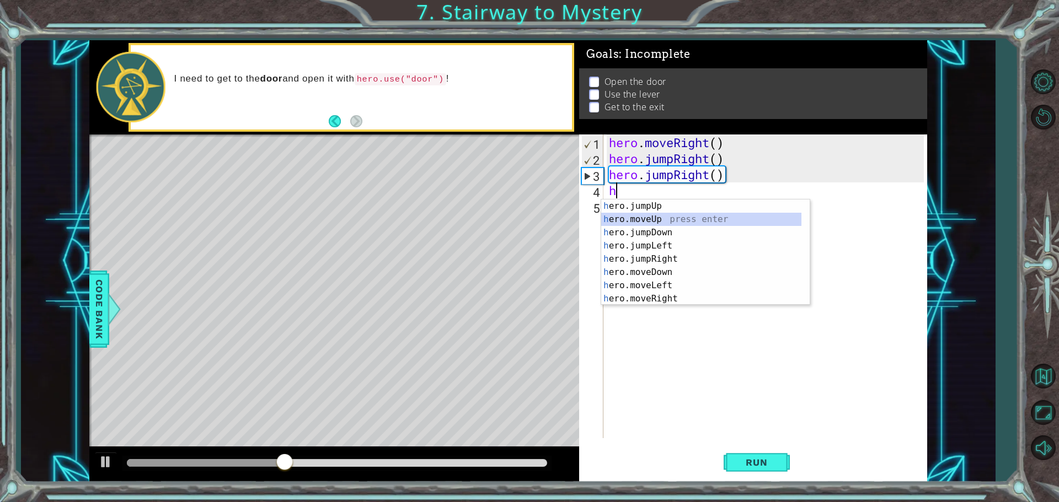
click at [635, 225] on div "h ero.jumpUp press enter h ero.moveUp press enter h ero.jumpDown press enter h …" at bounding box center [701, 266] width 200 height 132
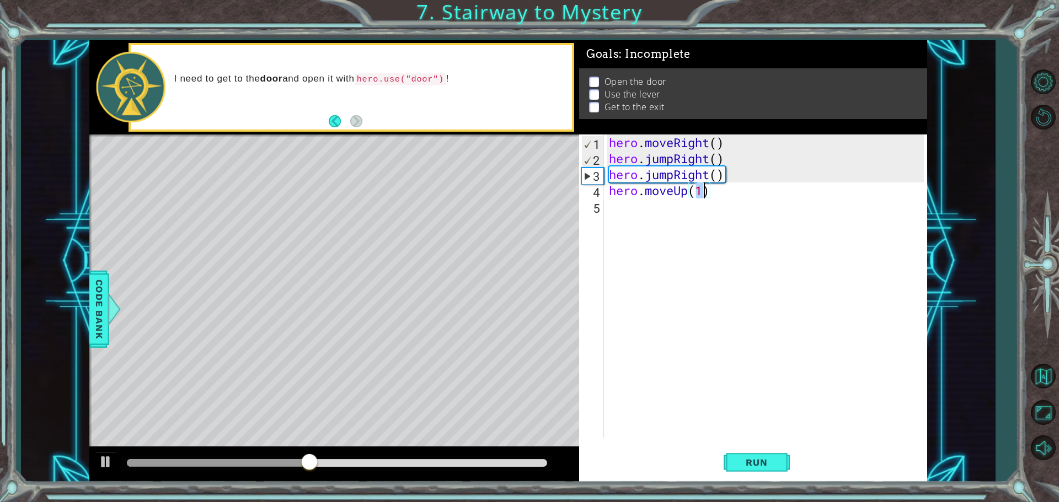
type textarea "hero.moveUp(h)"
click at [613, 202] on div "hero . moveRight ( ) hero . jumpRight ( ) hero . jumpRight ( ) hero . moveUp ( …" at bounding box center [768, 303] width 323 height 336
type textarea "h"
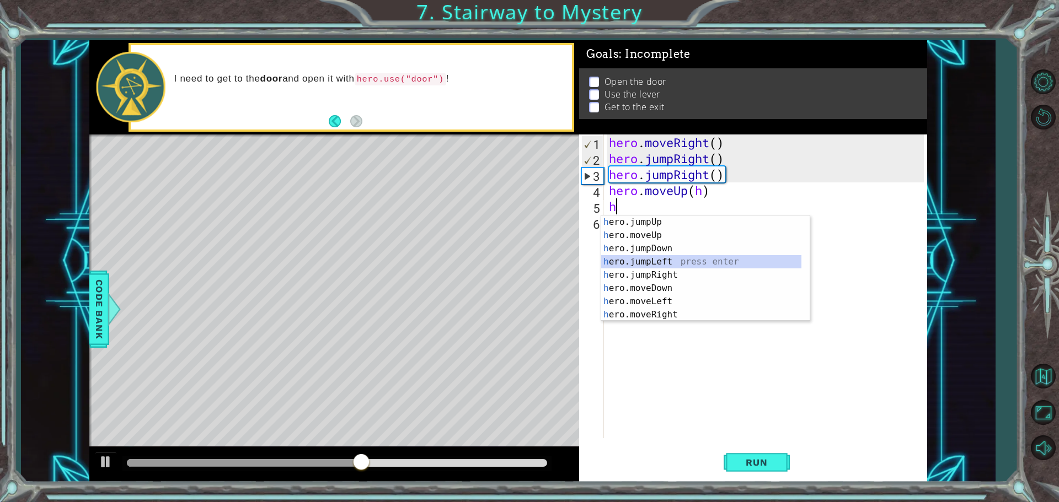
click at [660, 260] on div "h ero.jumpUp press enter h ero.moveUp press enter h ero.jumpDown press enter h …" at bounding box center [701, 282] width 200 height 132
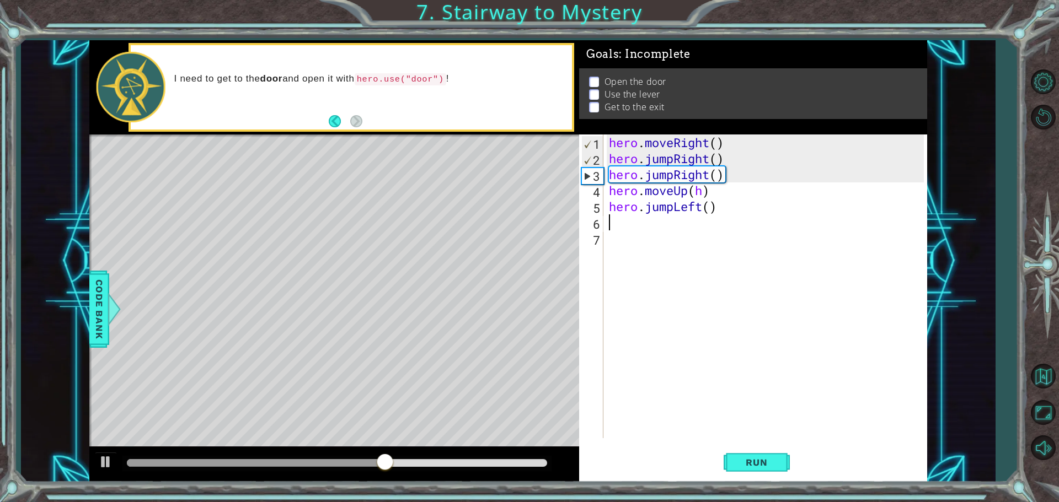
type textarea "h"
click at [675, 393] on div "hero . moveRight ( ) hero . jumpRight ( ) hero . jumpRight ( ) hero . moveUp ( …" at bounding box center [768, 303] width 323 height 336
click at [619, 226] on div "hero . moveRight ( ) hero . jumpRight ( ) hero . jumpRight ( ) hero . moveUp ( …" at bounding box center [768, 303] width 323 height 336
type textarea "h"
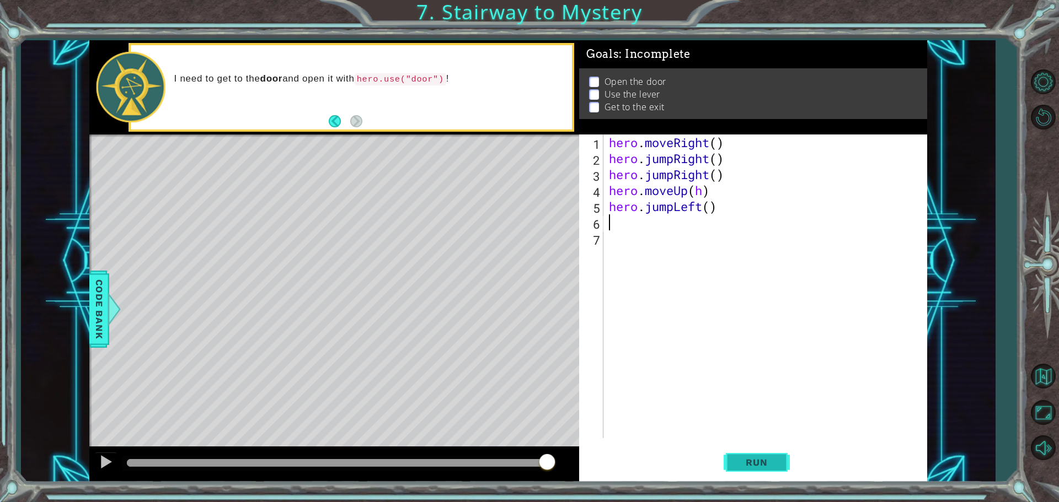
drag, startPoint x: 757, startPoint y: 467, endPoint x: 767, endPoint y: 454, distance: 16.1
click at [763, 462] on span "Run" at bounding box center [757, 462] width 44 height 11
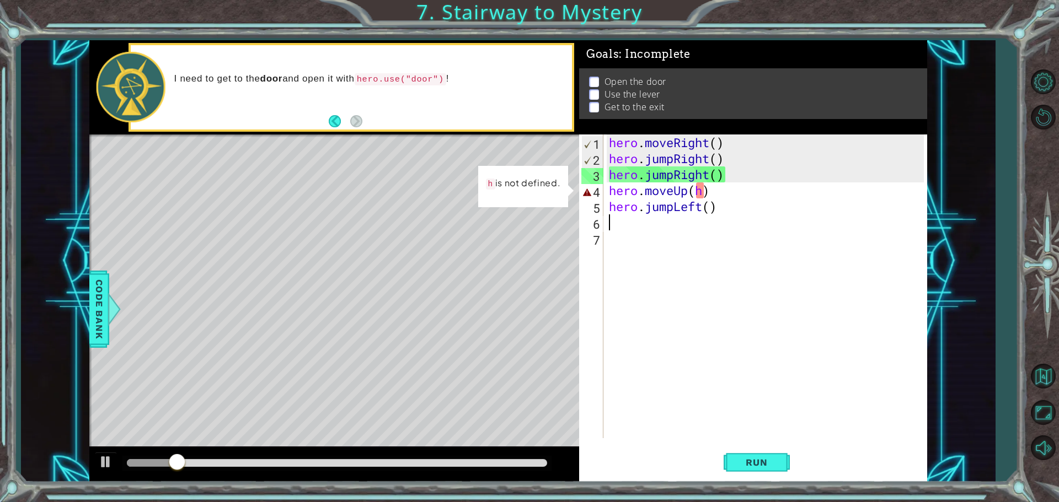
click at [699, 191] on div "hero . moveRight ( ) hero . jumpRight ( ) hero . jumpRight ( ) hero . moveUp ( …" at bounding box center [768, 303] width 323 height 336
click at [702, 190] on div "hero . moveRight ( ) hero . jumpRight ( ) hero . jumpRight ( ) hero . moveUp ( …" at bounding box center [768, 303] width 323 height 336
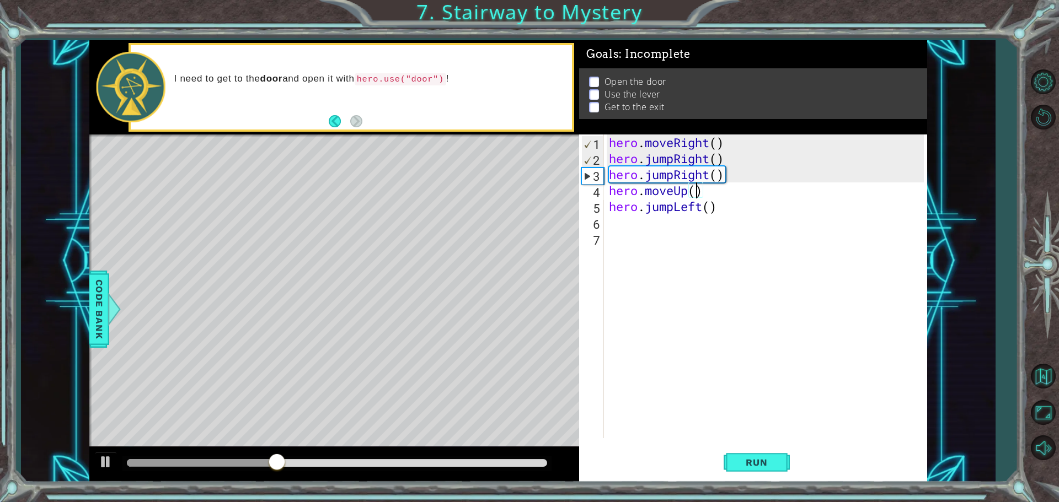
type textarea "hero.moveUp(1)"
click at [755, 458] on span "Run" at bounding box center [757, 462] width 44 height 11
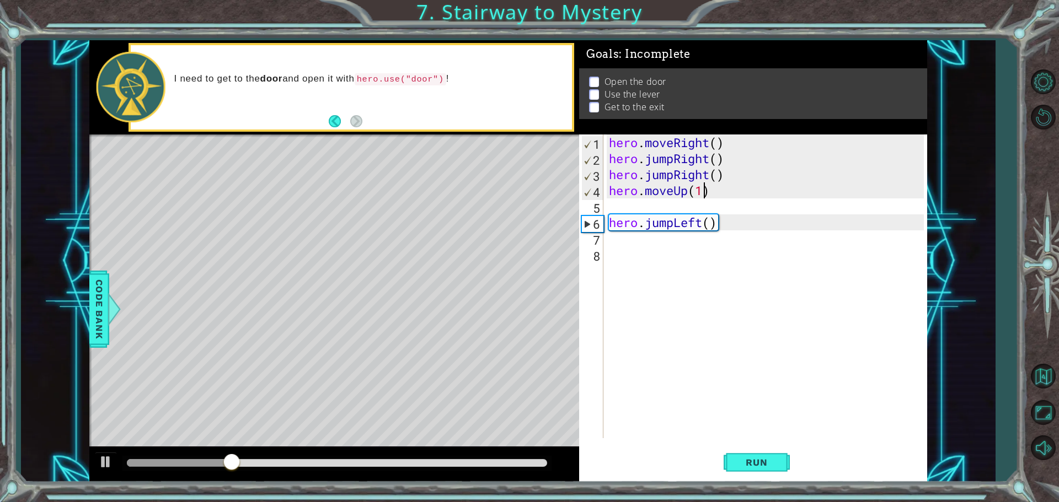
click at [708, 192] on div "hero . moveRight ( ) hero . jumpRight ( ) hero . jumpRight ( ) hero . moveUp ( …" at bounding box center [768, 303] width 323 height 336
click at [707, 191] on div "hero . moveRight ( ) hero . jumpRight ( ) hero . jumpRight ( ) hero . moveUp ( …" at bounding box center [765, 287] width 317 height 304
click at [708, 193] on div "hero . moveRight ( ) hero . jumpRight ( ) hero . jumpRight ( ) hero . moveUp ( …" at bounding box center [768, 303] width 323 height 336
click at [740, 461] on span "Run" at bounding box center [757, 462] width 44 height 11
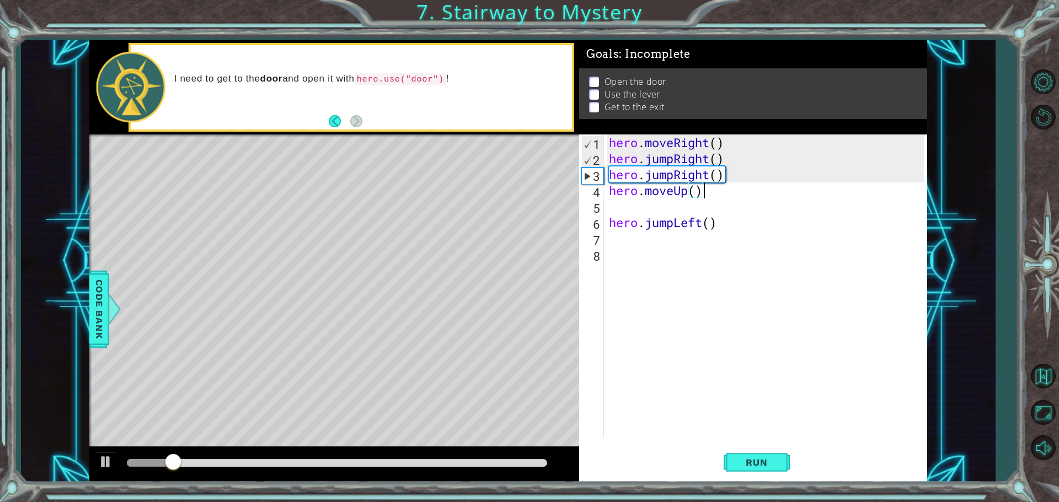
click at [708, 191] on div "hero . moveRight ( ) hero . jumpRight ( ) hero . jumpRight ( ) hero . moveUp ( …" at bounding box center [768, 303] width 323 height 336
drag, startPoint x: 716, startPoint y: 151, endPoint x: 729, endPoint y: 150, distance: 12.7
click at [716, 150] on div "hero . moveRight ( ) hero . jumpRight ( ) hero . jumpRight ( ) hero . moveUp ( …" at bounding box center [768, 303] width 323 height 336
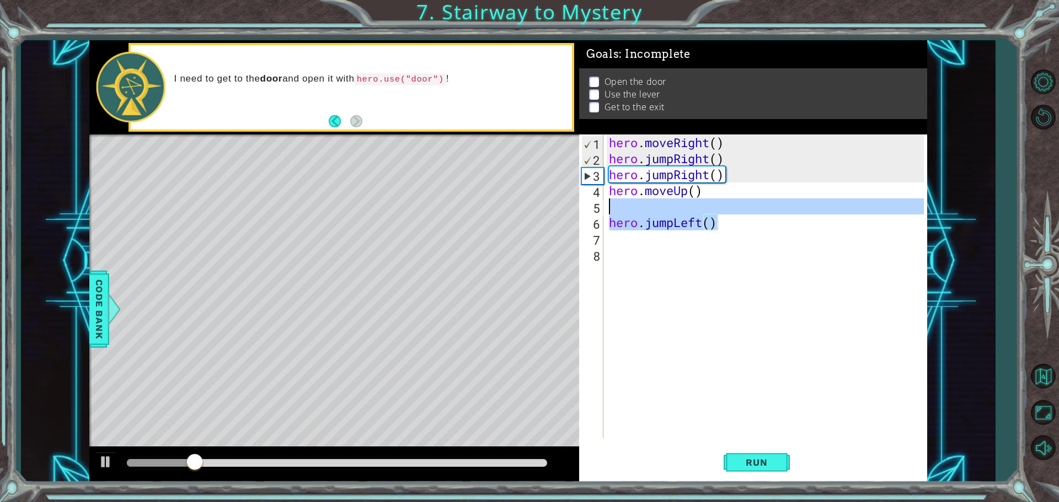
drag, startPoint x: 748, startPoint y: 218, endPoint x: 710, endPoint y: 184, distance: 50.8
click at [725, 196] on div "hero . moveRight ( ) hero . jumpRight ( ) hero . jumpRight ( ) hero . moveUp ( …" at bounding box center [768, 303] width 323 height 336
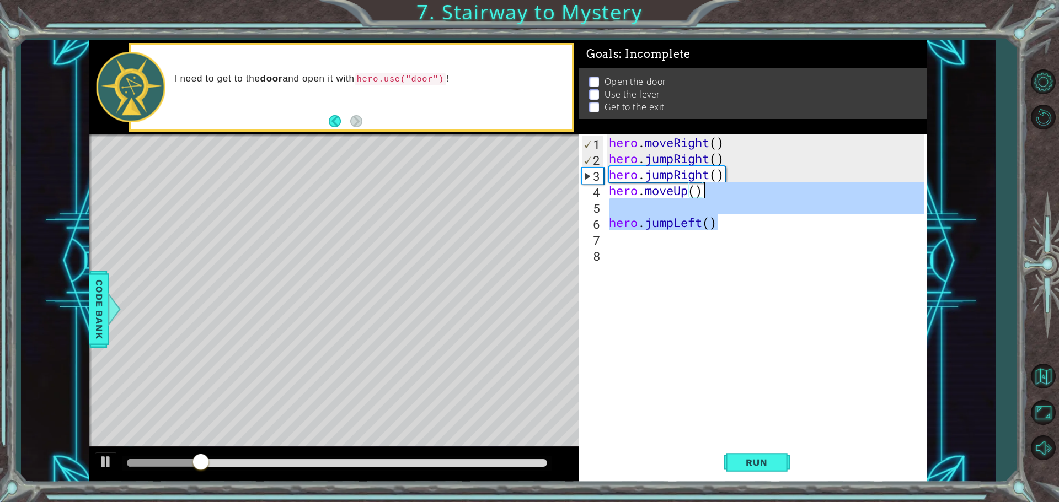
click at [703, 180] on div "hero . moveRight ( ) hero . jumpRight ( ) hero . jumpRight ( ) hero . moveUp ( …" at bounding box center [768, 303] width 323 height 336
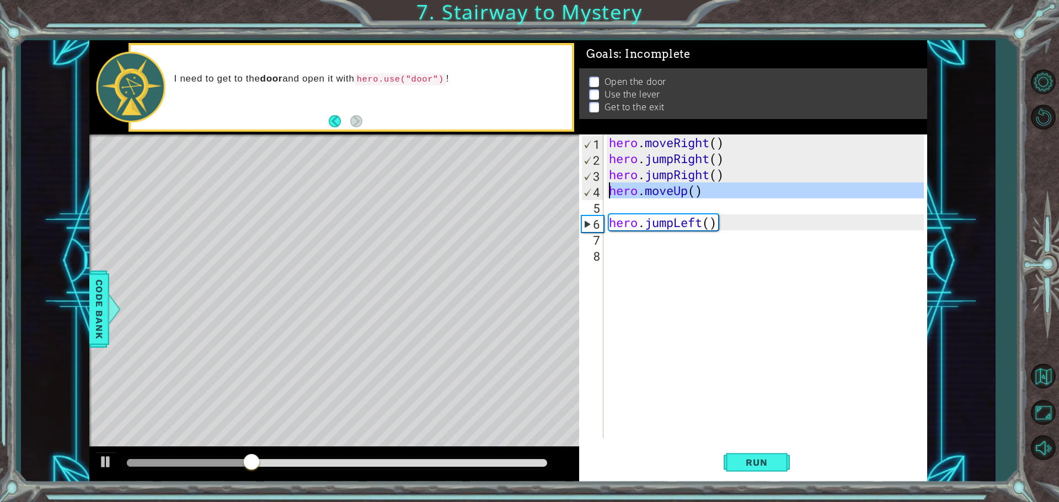
drag, startPoint x: 725, startPoint y: 204, endPoint x: 603, endPoint y: 195, distance: 122.2
click at [603, 195] on div "hero.jumpRight() 1 2 3 4 5 6 7 8 hero . moveRight ( ) hero . jumpRight ( ) hero…" at bounding box center [751, 287] width 345 height 304
type textarea "hero.moveUp()"
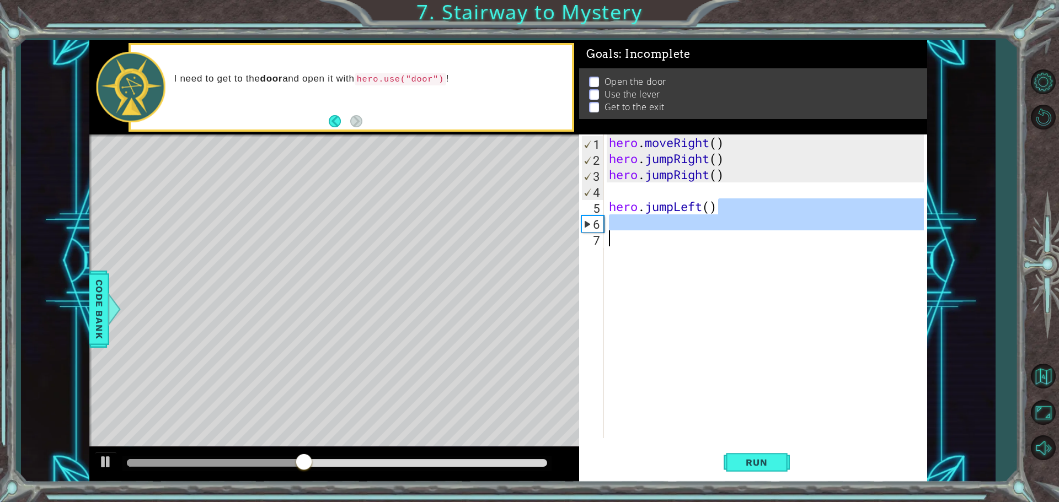
drag, startPoint x: 741, startPoint y: 212, endPoint x: 613, endPoint y: 237, distance: 130.3
click at [613, 237] on div "hero . moveRight ( ) hero . jumpRight ( ) hero . jumpRight ( ) hero . jumpLeft …" at bounding box center [768, 303] width 323 height 336
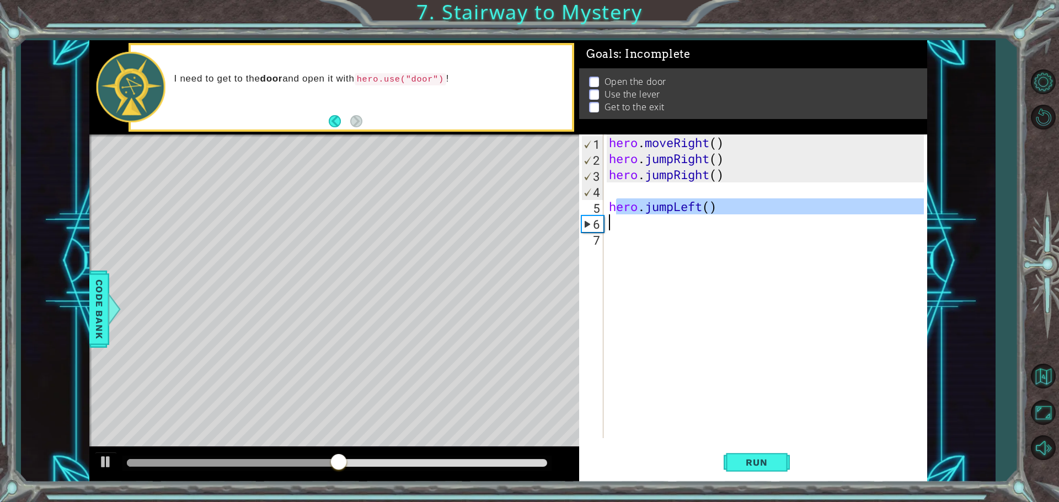
drag, startPoint x: 614, startPoint y: 203, endPoint x: 624, endPoint y: 212, distance: 13.7
click at [620, 213] on div "hero . moveRight ( ) hero . jumpRight ( ) hero . jumpRight ( ) hero . jumpLeft …" at bounding box center [768, 303] width 323 height 336
type textarea "hro.jumpLeft()"
drag, startPoint x: 713, startPoint y: 201, endPoint x: 606, endPoint y: 204, distance: 107.0
click at [606, 204] on div "hro.jumpLeft() 1 2 3 4 5 6 7 hero . moveRight ( ) hero . jumpRight ( ) hero . j…" at bounding box center [751, 287] width 345 height 304
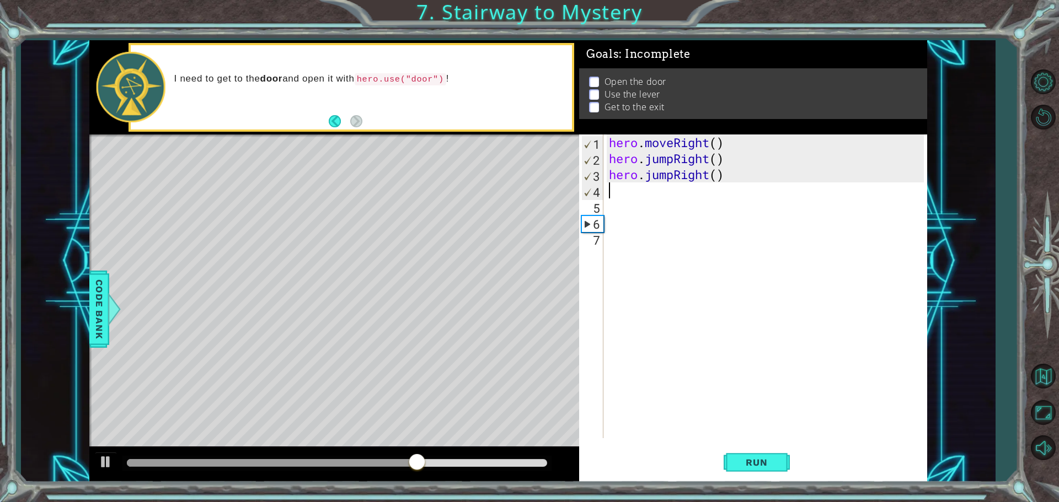
drag, startPoint x: 620, startPoint y: 196, endPoint x: 604, endPoint y: 190, distance: 17.1
click at [619, 196] on div "hero . moveRight ( ) hero . jumpRight ( ) hero . jumpRight ( )" at bounding box center [768, 303] width 323 height 336
click at [734, 457] on button "Run" at bounding box center [757, 462] width 66 height 35
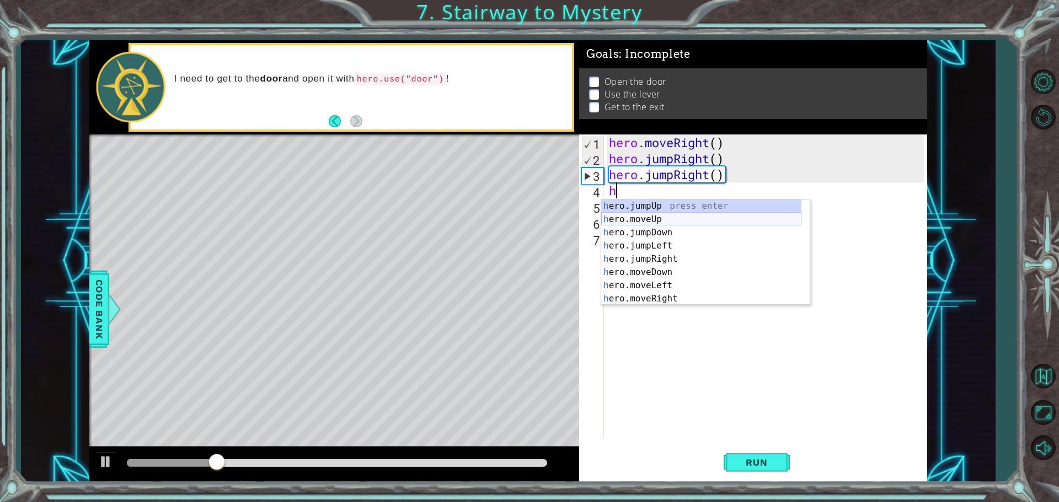
click at [678, 222] on div "h ero.jumpUp press enter h ero.moveUp press enter h ero.jumpDown press enter h …" at bounding box center [701, 266] width 200 height 132
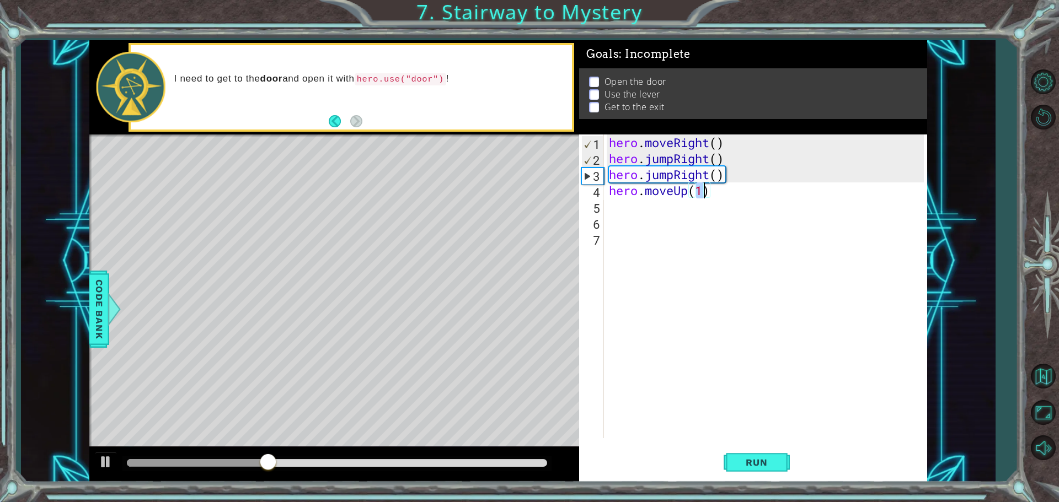
type textarea "hero.moveUp(1)"
click at [758, 443] on div "hero.moveUp(1) 1 2 3 4 5 6 7 hero . moveRight ( ) hero . jumpRight ( ) hero . j…" at bounding box center [753, 309] width 348 height 348
click at [743, 463] on span "Run" at bounding box center [757, 462] width 44 height 11
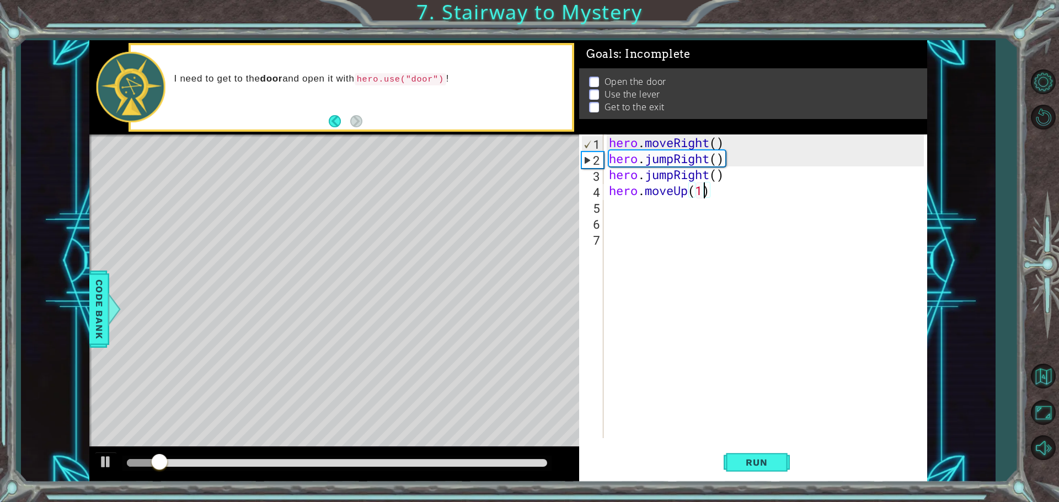
click at [650, 205] on div "hero . moveRight ( ) hero . jumpRight ( ) hero . jumpRight ( ) hero . moveUp ( …" at bounding box center [768, 303] width 323 height 336
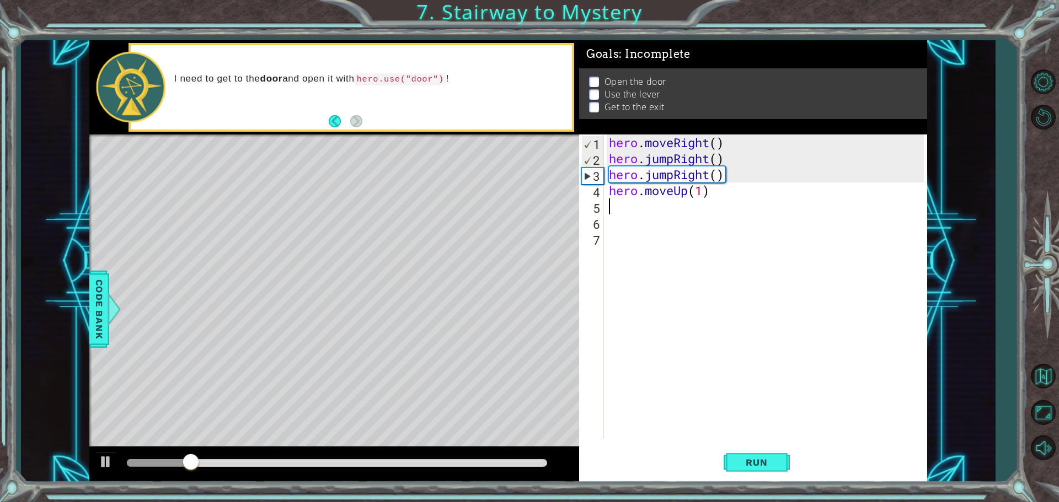
type textarea "h"
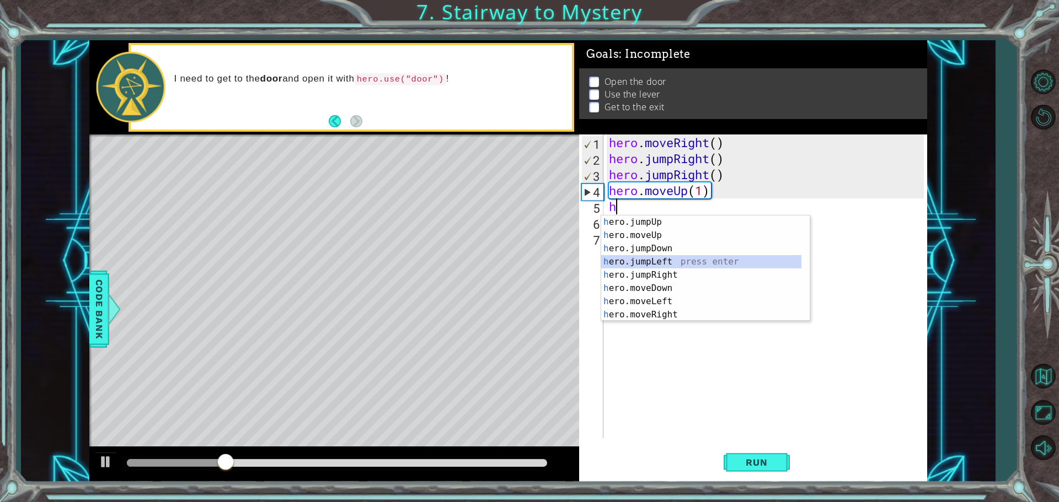
click at [678, 262] on div "h ero.jumpUp press enter h ero.moveUp press enter h ero.jumpDown press enter h …" at bounding box center [701, 282] width 200 height 132
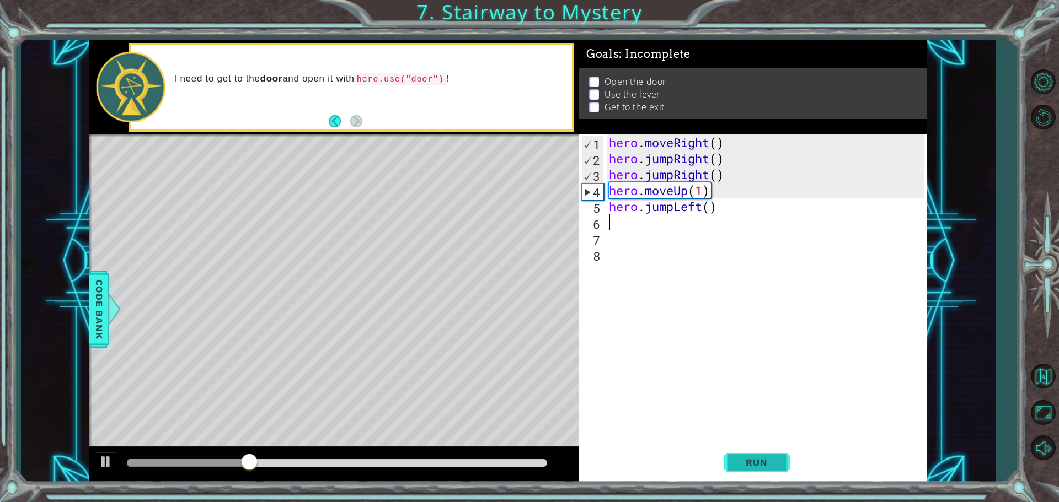
click at [741, 456] on button "Run" at bounding box center [757, 462] width 66 height 35
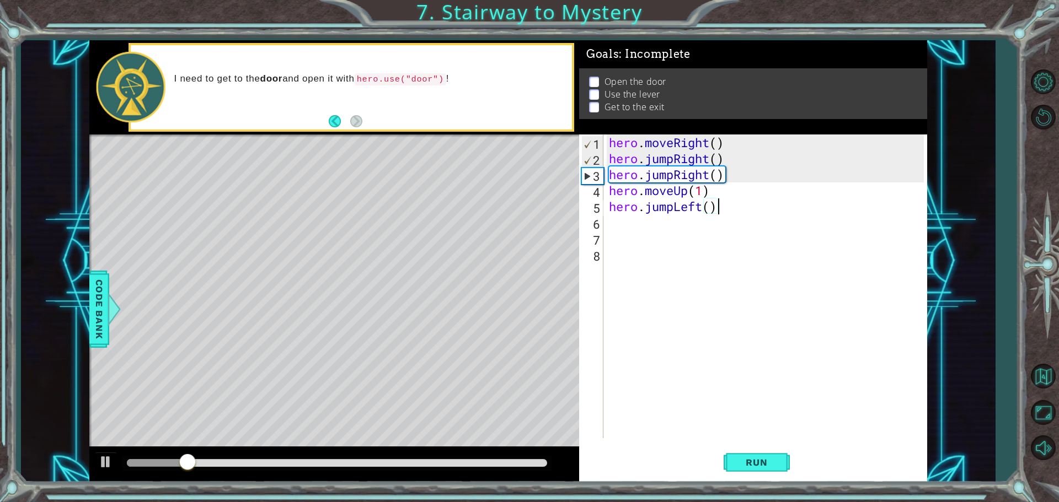
click at [720, 210] on div "hero . moveRight ( ) hero . jumpRight ( ) hero . jumpRight ( ) hero . moveUp ( …" at bounding box center [768, 303] width 323 height 336
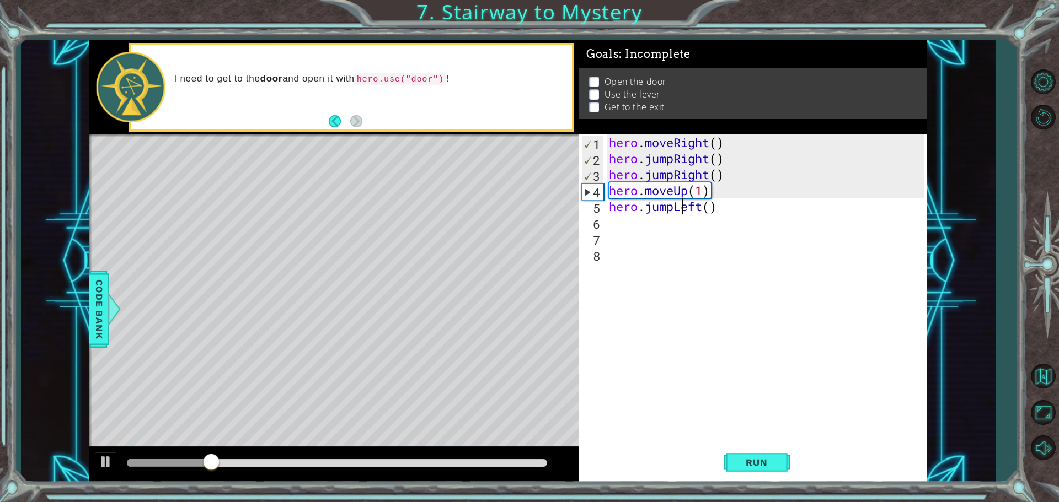
click at [679, 205] on div "hero . moveRight ( ) hero . jumpRight ( ) hero . jumpRight ( ) hero . moveUp ( …" at bounding box center [768, 303] width 323 height 336
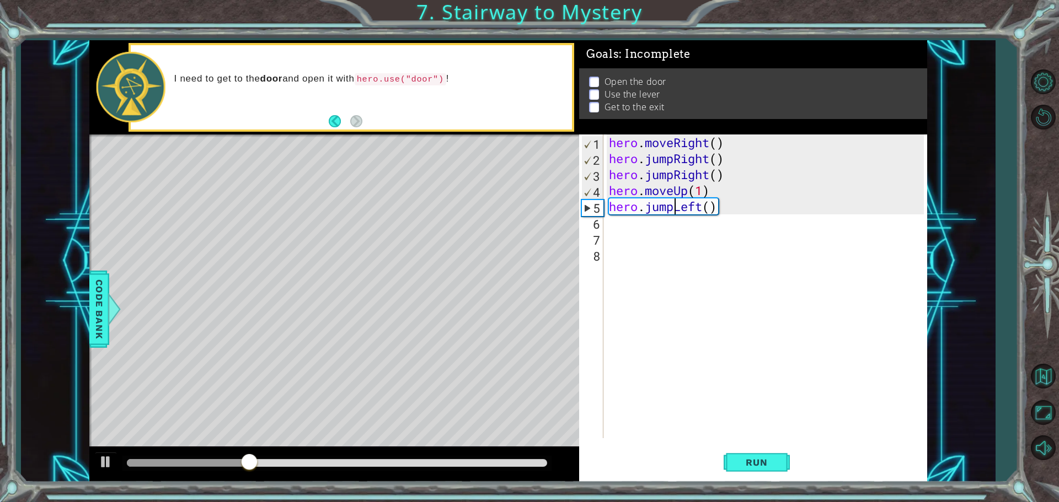
click at [676, 205] on div "hero . moveRight ( ) hero . jumpRight ( ) hero . jumpRight ( ) hero . moveUp ( …" at bounding box center [768, 303] width 323 height 336
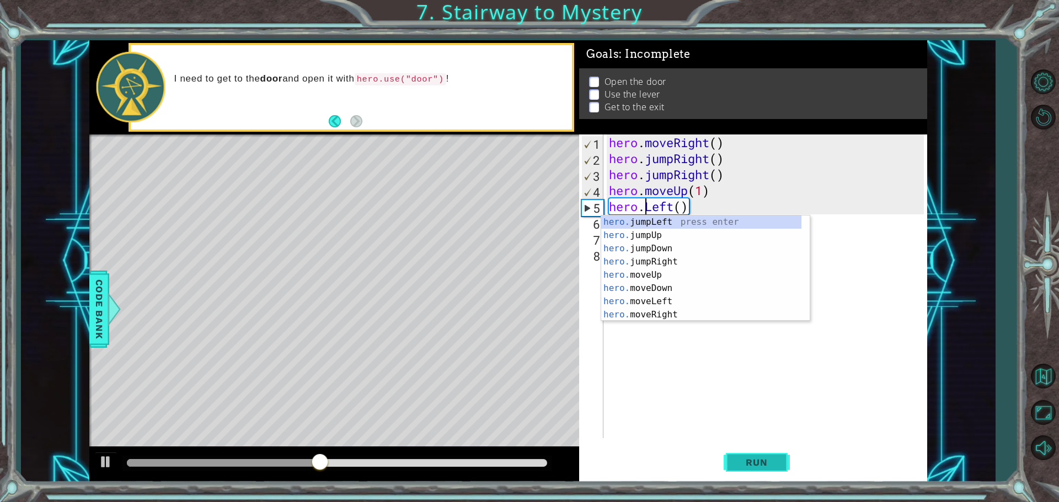
click at [784, 464] on button "Run" at bounding box center [757, 462] width 66 height 35
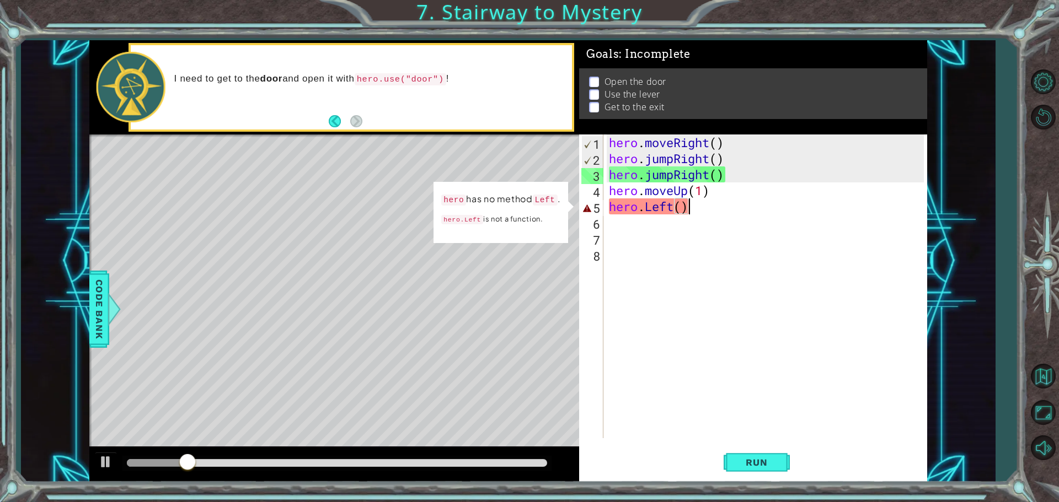
click at [703, 209] on div "hero . moveRight ( ) hero . jumpRight ( ) hero . jumpRight ( ) hero . moveUp ( …" at bounding box center [768, 303] width 323 height 336
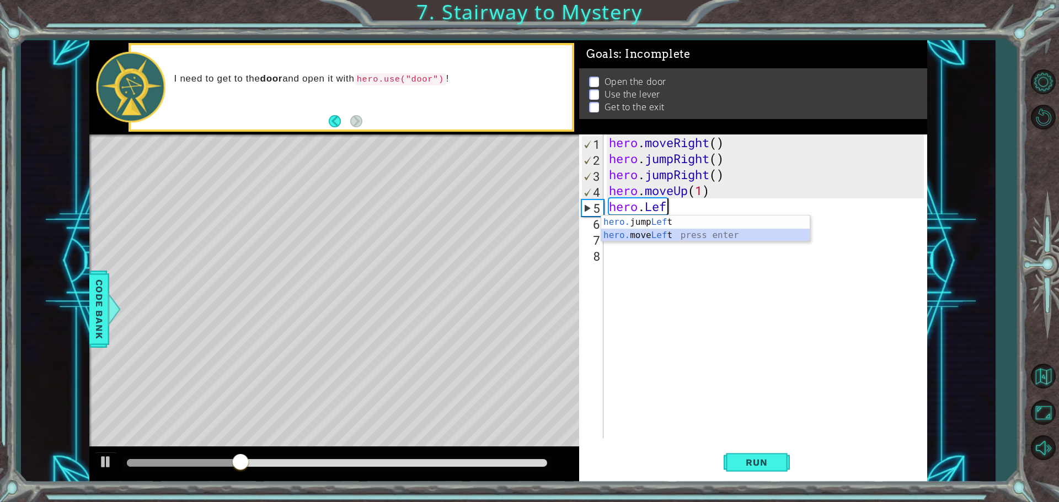
click at [657, 234] on div "hero. jump Lef t press enter hero. move Lef t press enter" at bounding box center [705, 242] width 208 height 53
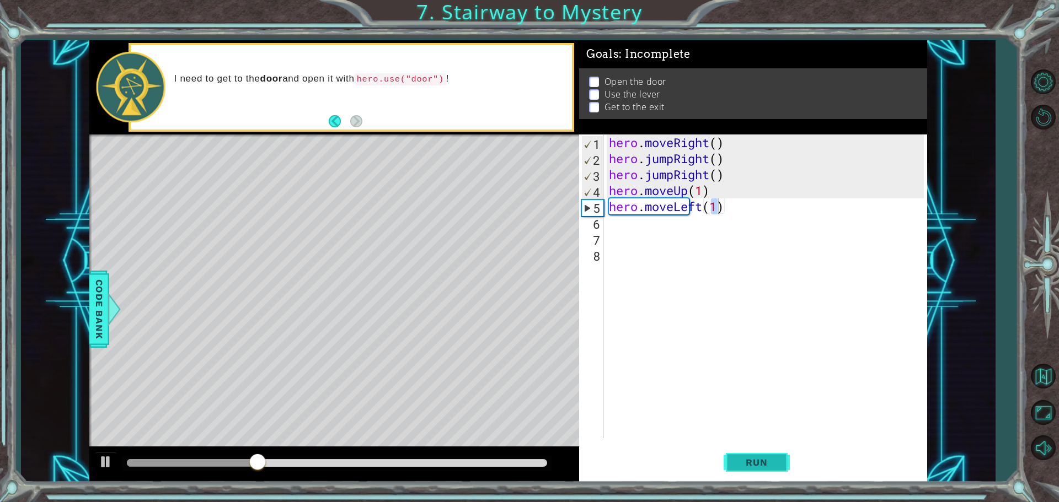
click at [758, 459] on span "Run" at bounding box center [757, 462] width 44 height 11
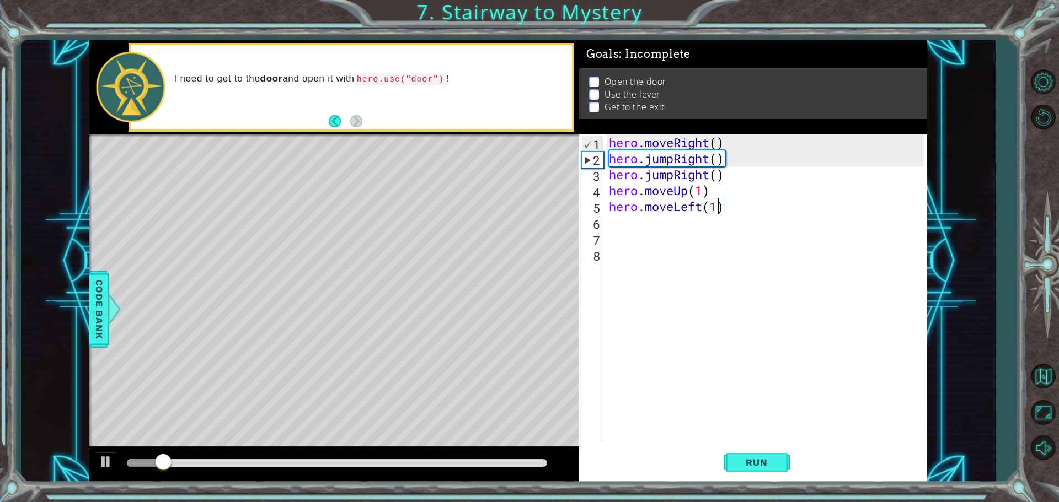
type textarea "hero.moveLeft()"
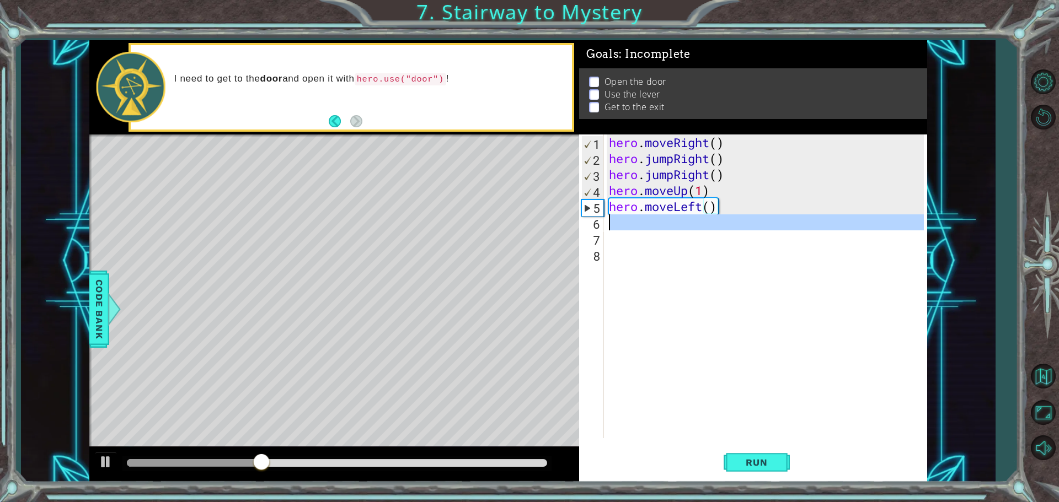
drag, startPoint x: 590, startPoint y: 219, endPoint x: 606, endPoint y: 219, distance: 16.0
click at [602, 219] on div "6" at bounding box center [592, 224] width 22 height 16
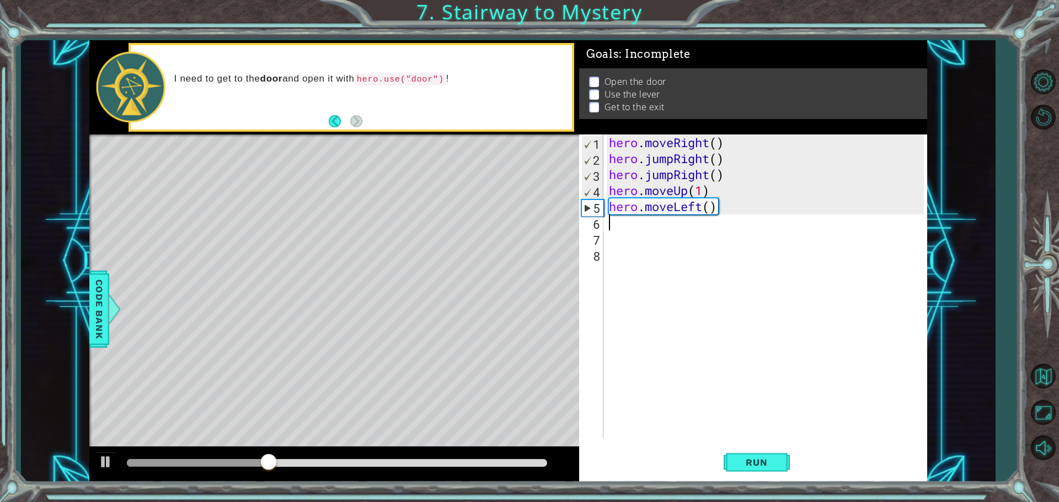
click at [614, 222] on div "hero . moveRight ( ) hero . jumpRight ( ) hero . jumpRight ( ) hero . moveUp ( …" at bounding box center [768, 303] width 323 height 336
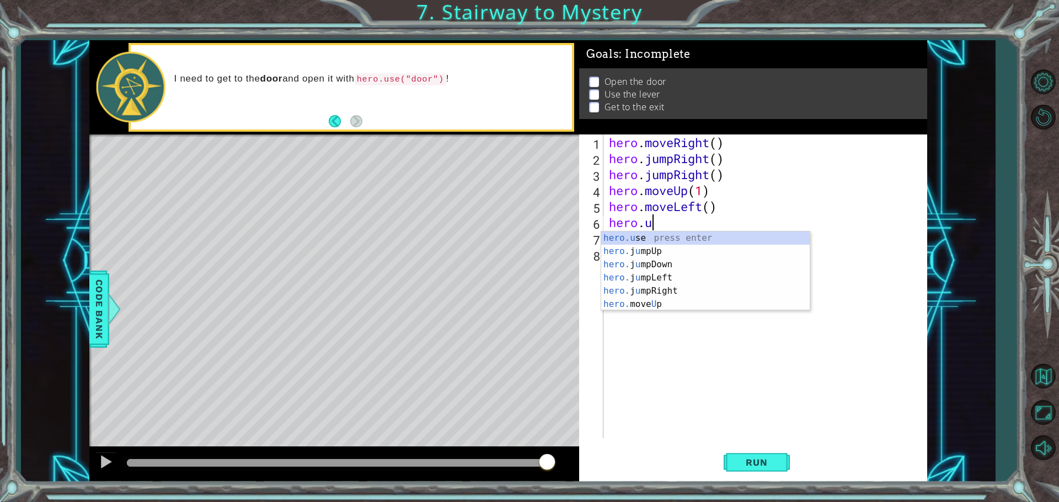
scroll to position [0, 2]
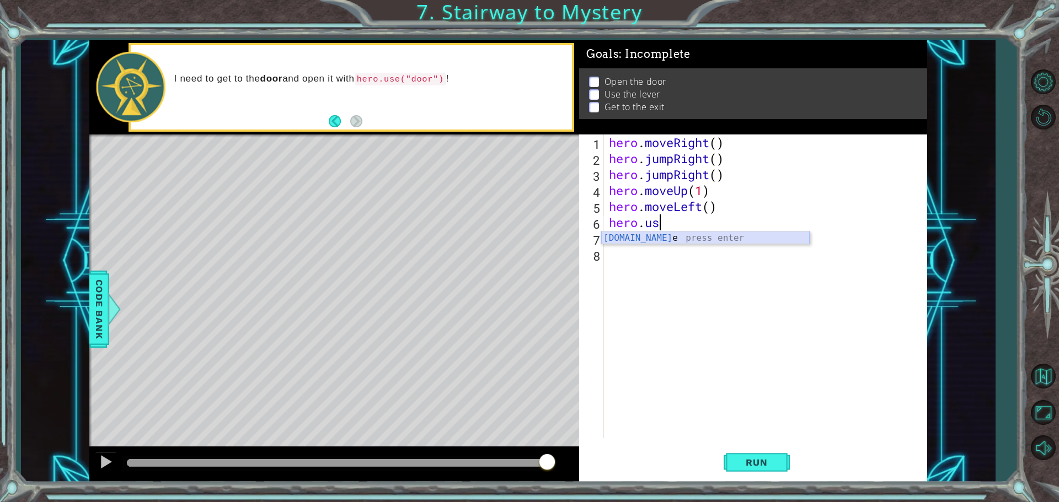
click at [696, 236] on div "[DOMAIN_NAME] e press enter" at bounding box center [705, 252] width 208 height 40
type textarea "hero.use("door")"
click at [772, 459] on span "Run" at bounding box center [757, 462] width 44 height 11
